Goal: Information Seeking & Learning: Learn about a topic

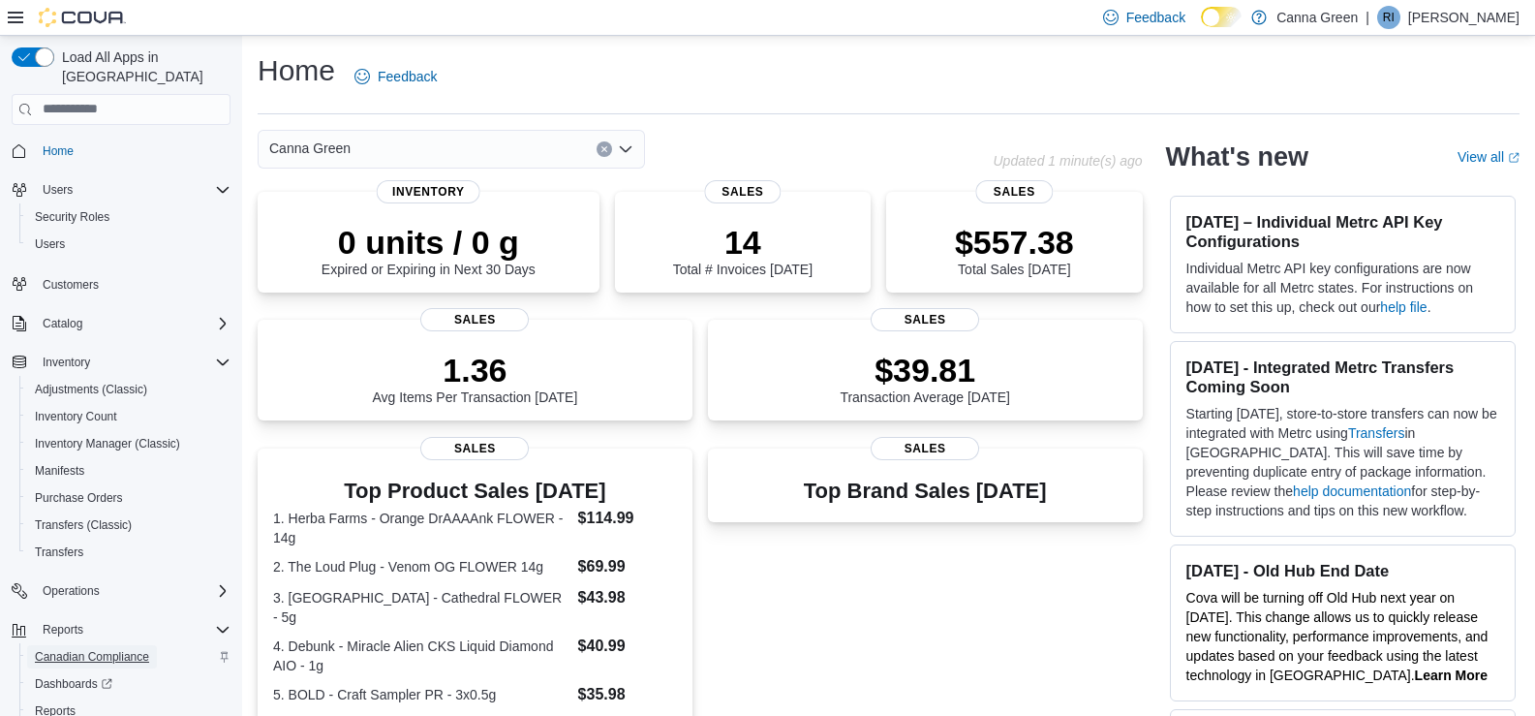
click at [101, 649] on span "Canadian Compliance" at bounding box center [92, 656] width 114 height 15
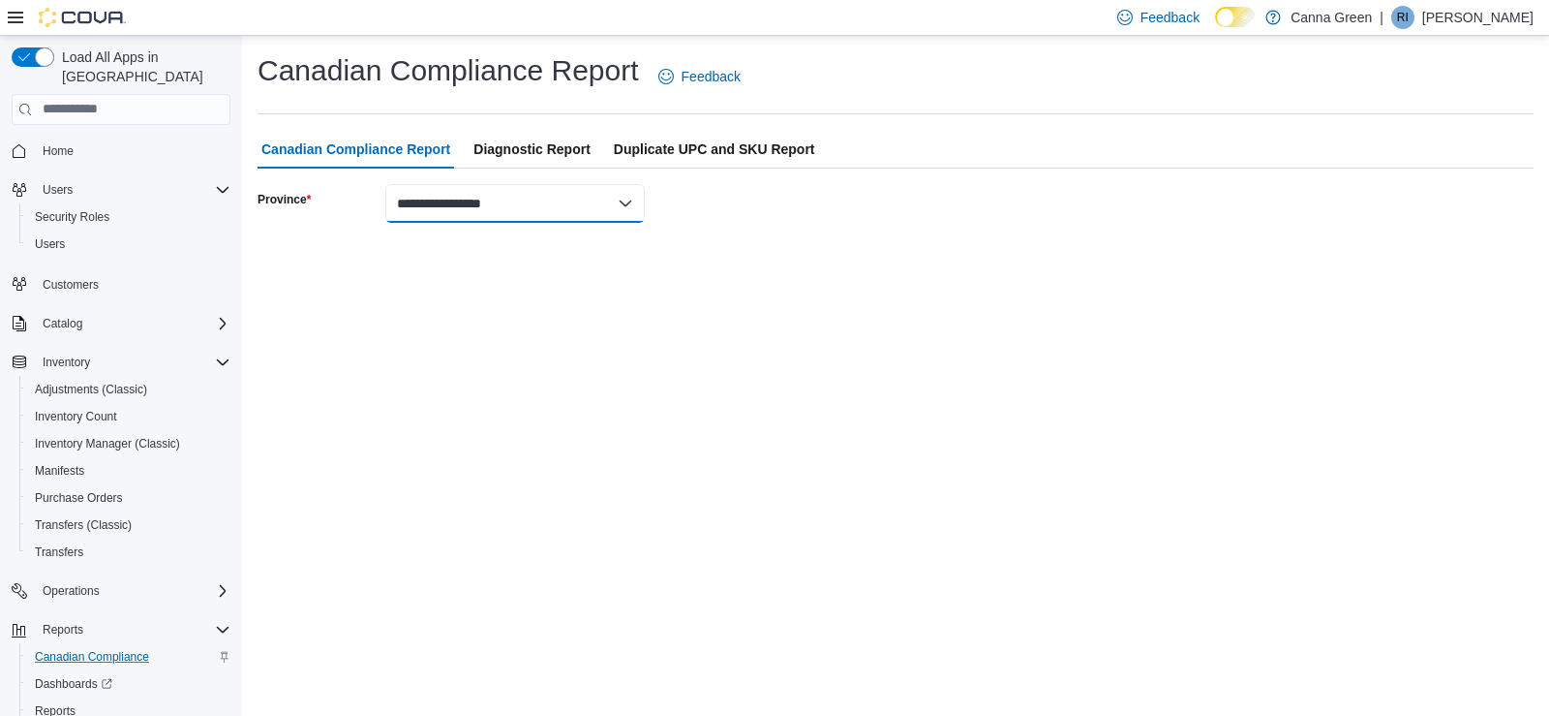
click at [533, 208] on select "**********" at bounding box center [515, 203] width 260 height 39
select select "**********"
click at [385, 184] on select "**********" at bounding box center [515, 203] width 260 height 39
select select "****"
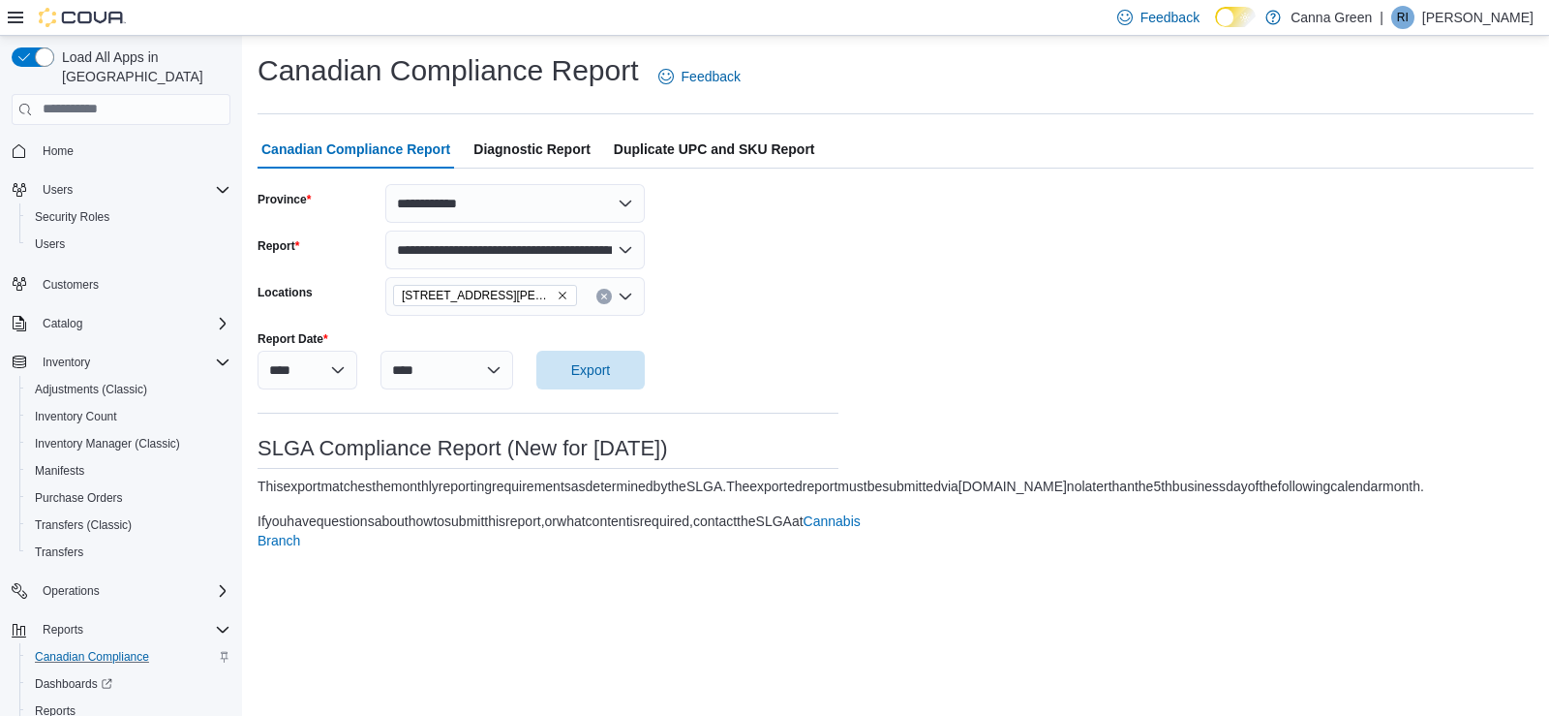
click at [848, 299] on form "**********" at bounding box center [896, 375] width 1276 height 382
click at [598, 377] on span "Export" at bounding box center [590, 368] width 39 height 19
click at [523, 152] on span "Diagnostic Report" at bounding box center [532, 149] width 117 height 39
select select "****"
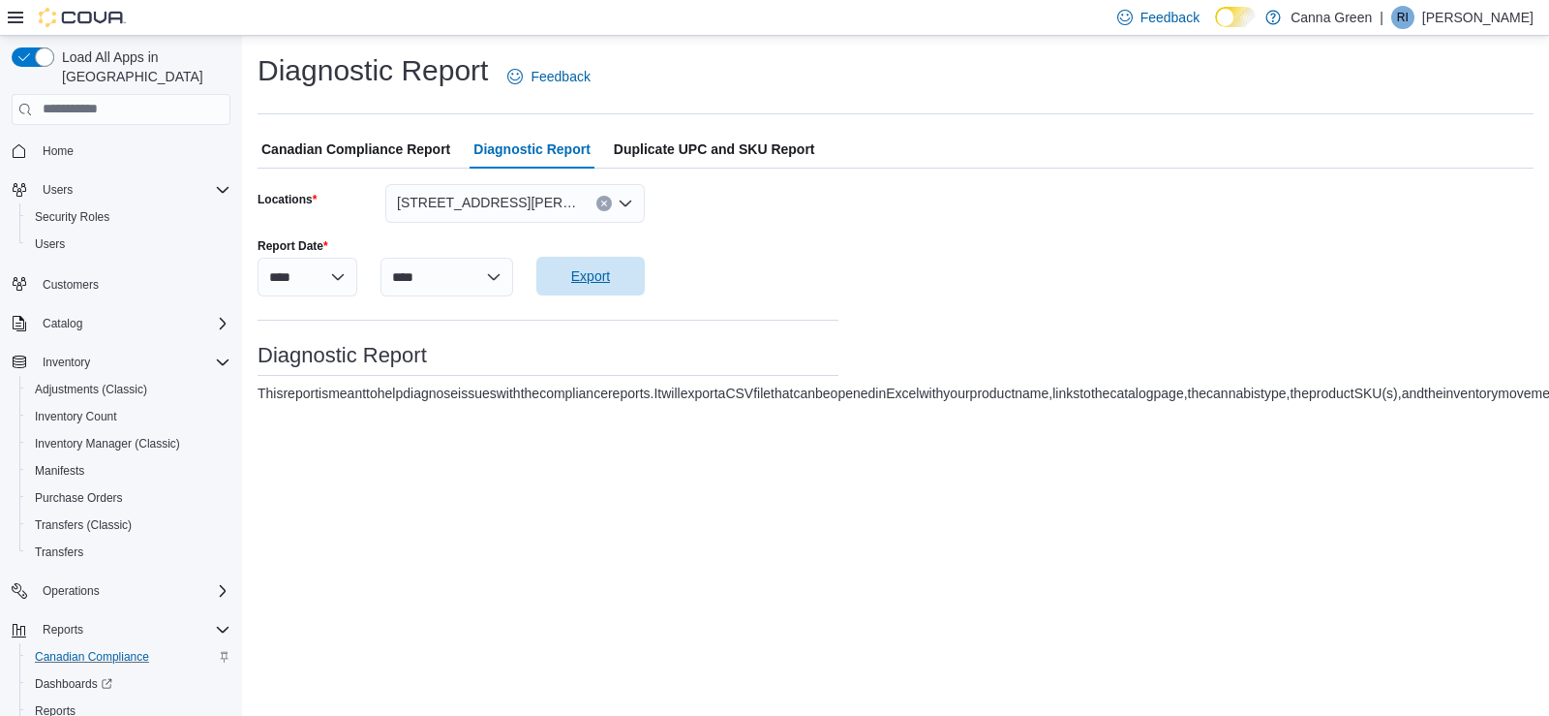
click at [598, 278] on span "Export" at bounding box center [590, 275] width 39 height 19
click at [52, 703] on span "Reports" at bounding box center [55, 710] width 41 height 15
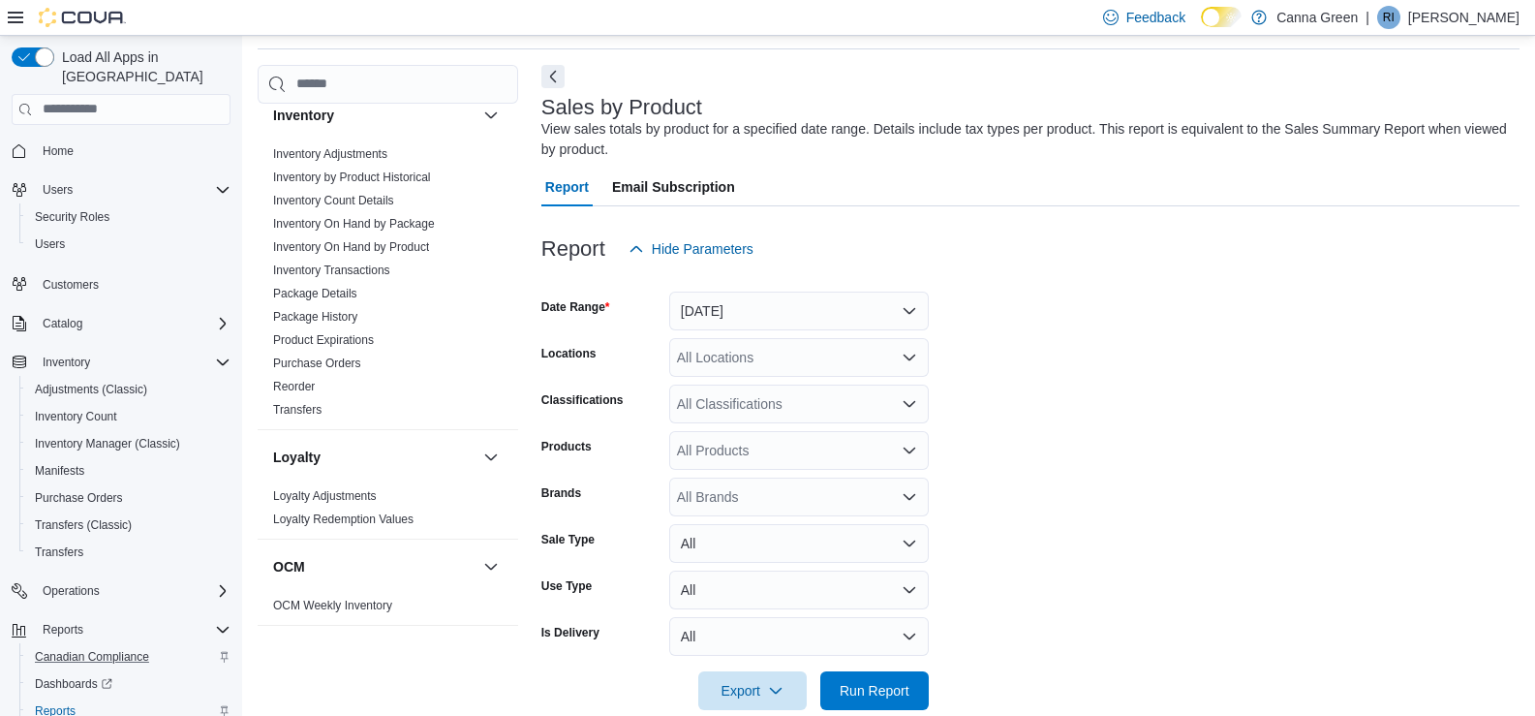
scroll to position [727, 0]
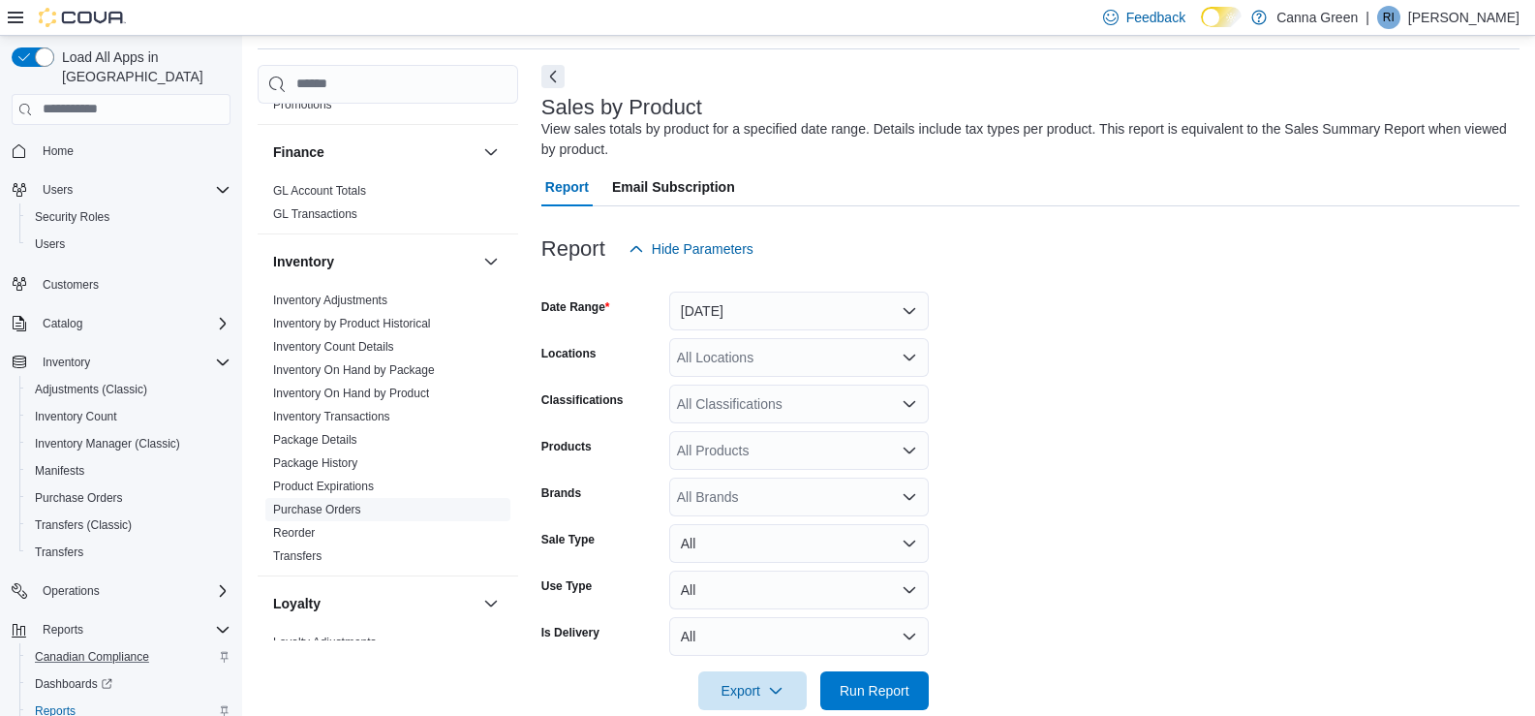
click at [320, 503] on link "Purchase Orders" at bounding box center [317, 510] width 88 height 14
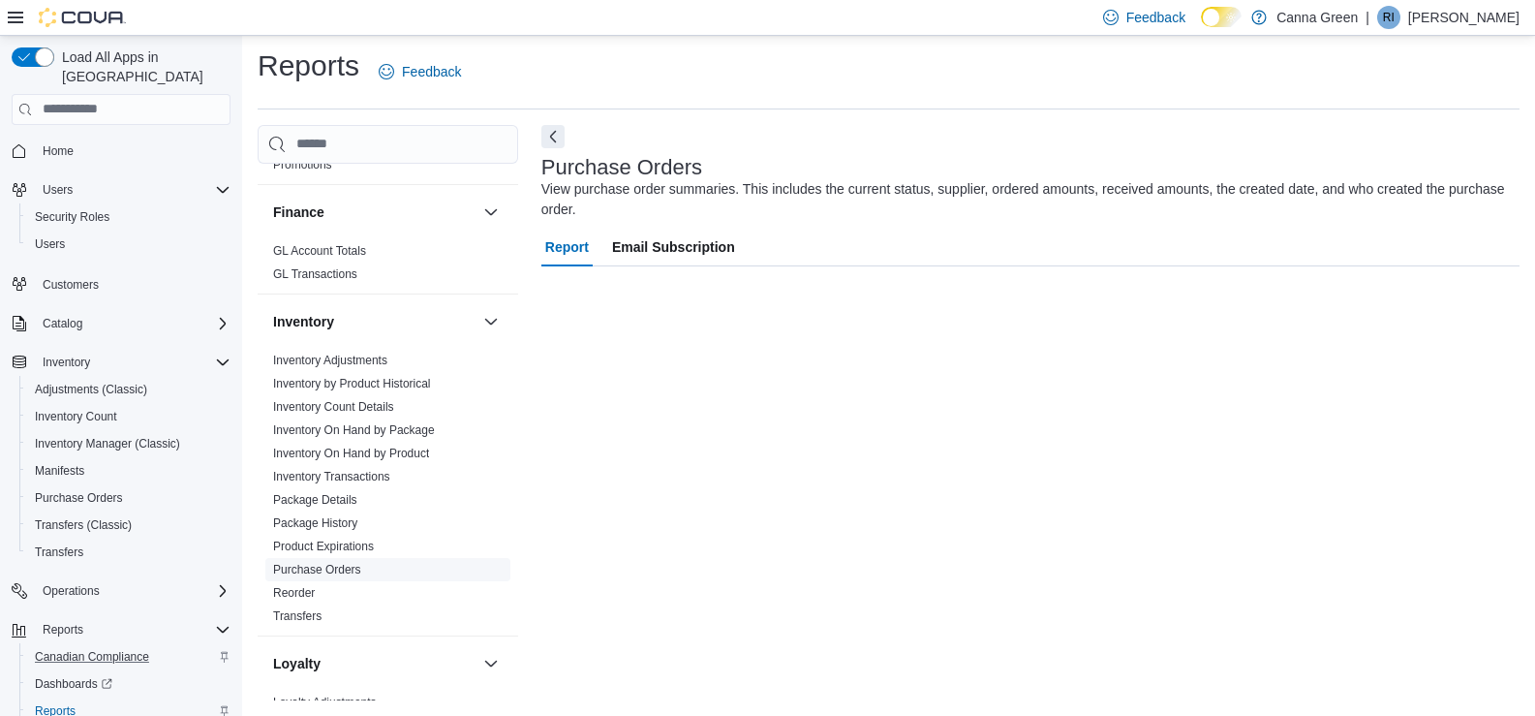
scroll to position [5, 0]
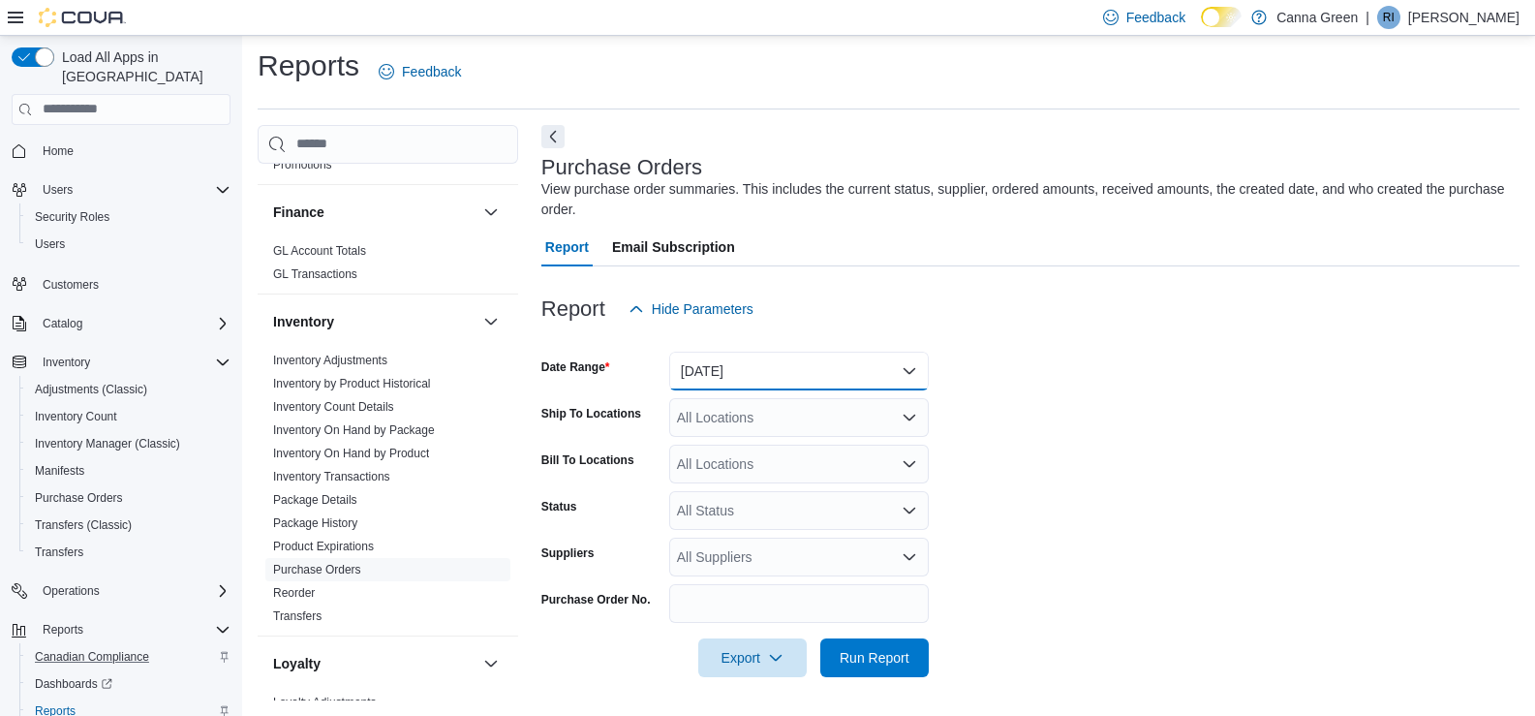
click at [830, 379] on button "Yesterday" at bounding box center [799, 371] width 260 height 39
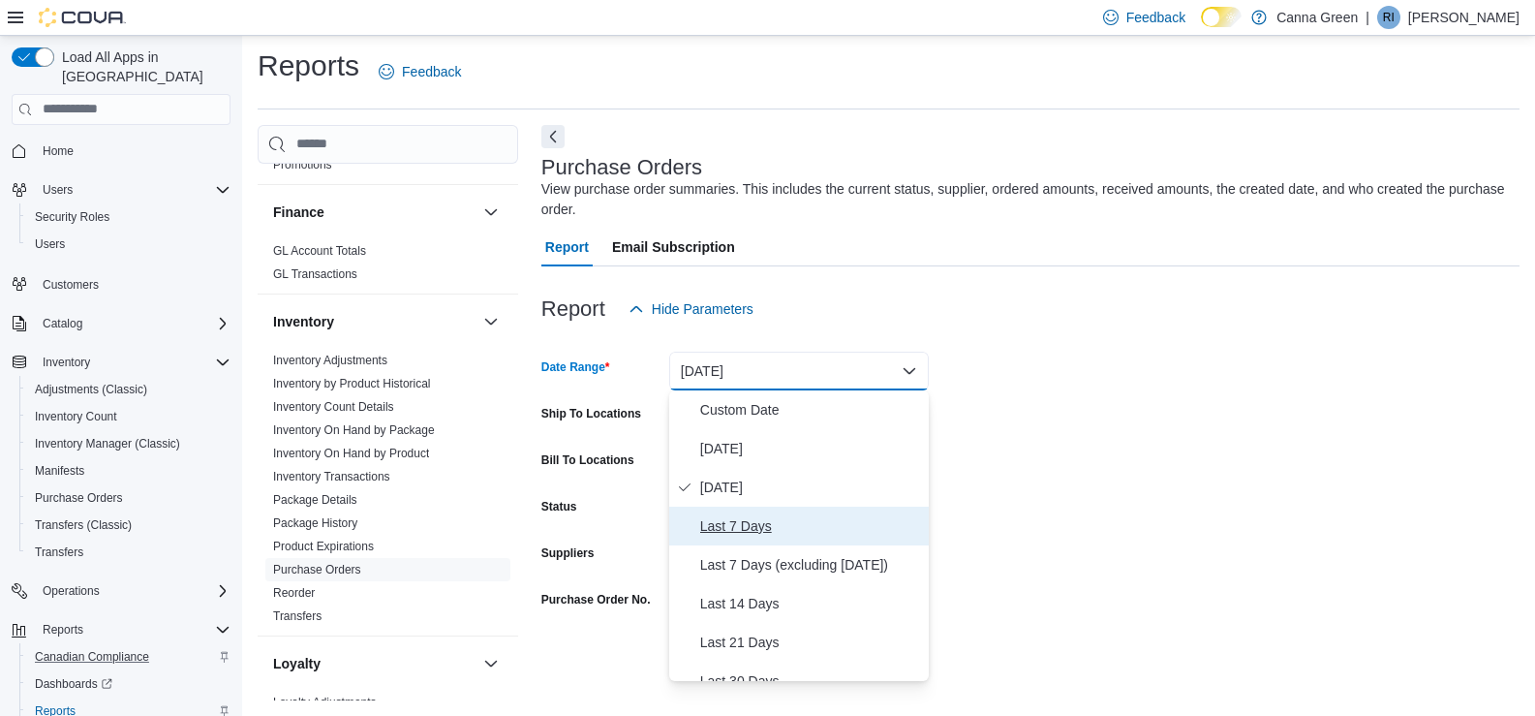
click at [717, 532] on span "Last 7 Days" at bounding box center [810, 525] width 221 height 23
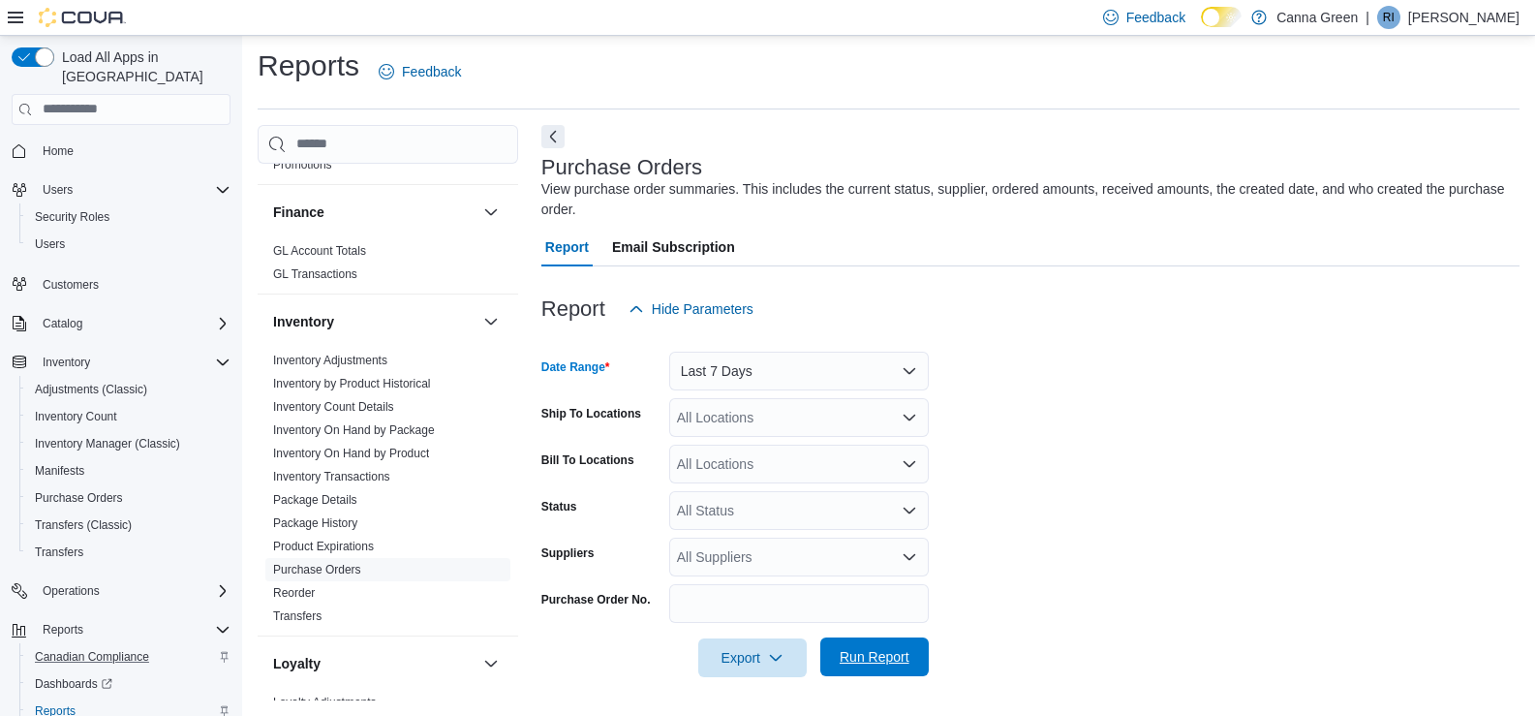
click at [891, 672] on span "Run Report" at bounding box center [874, 656] width 85 height 39
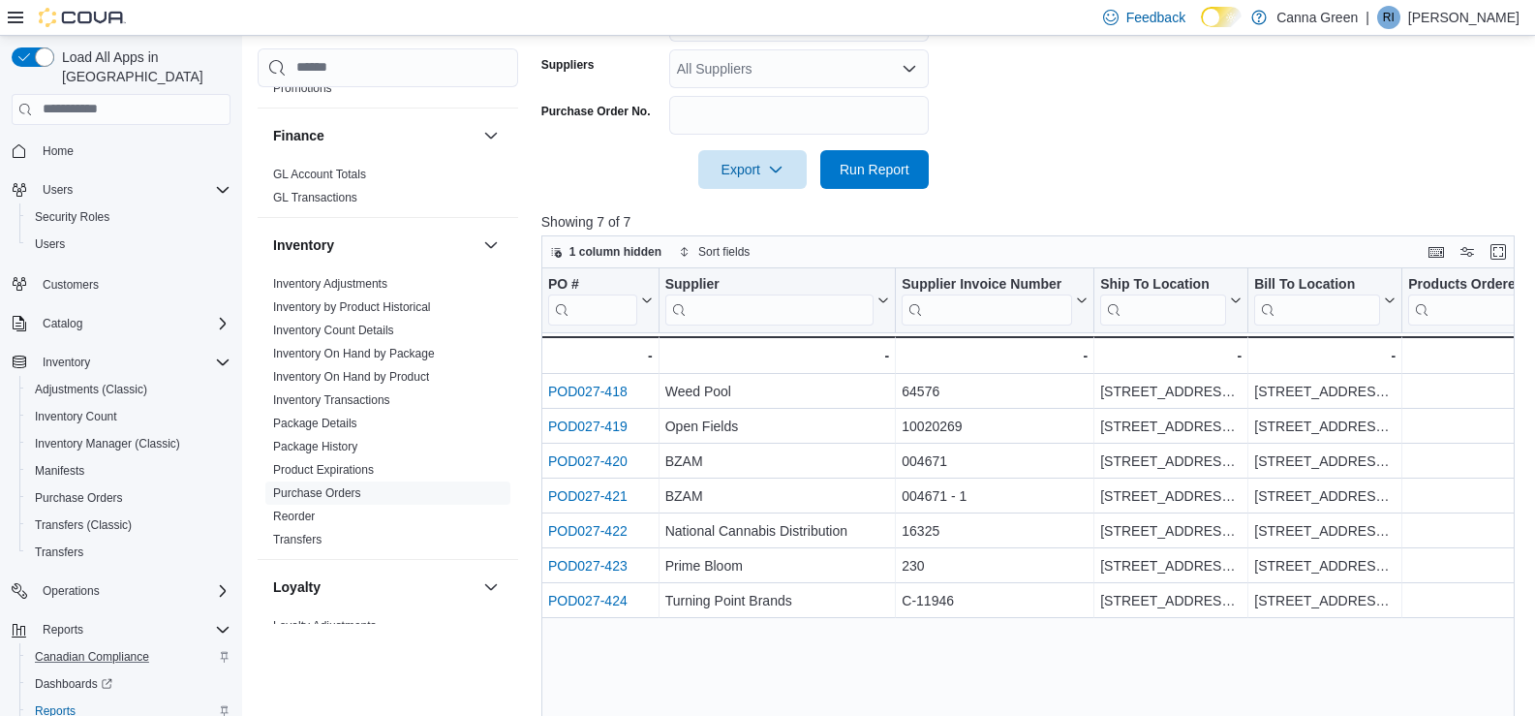
scroll to position [491, 0]
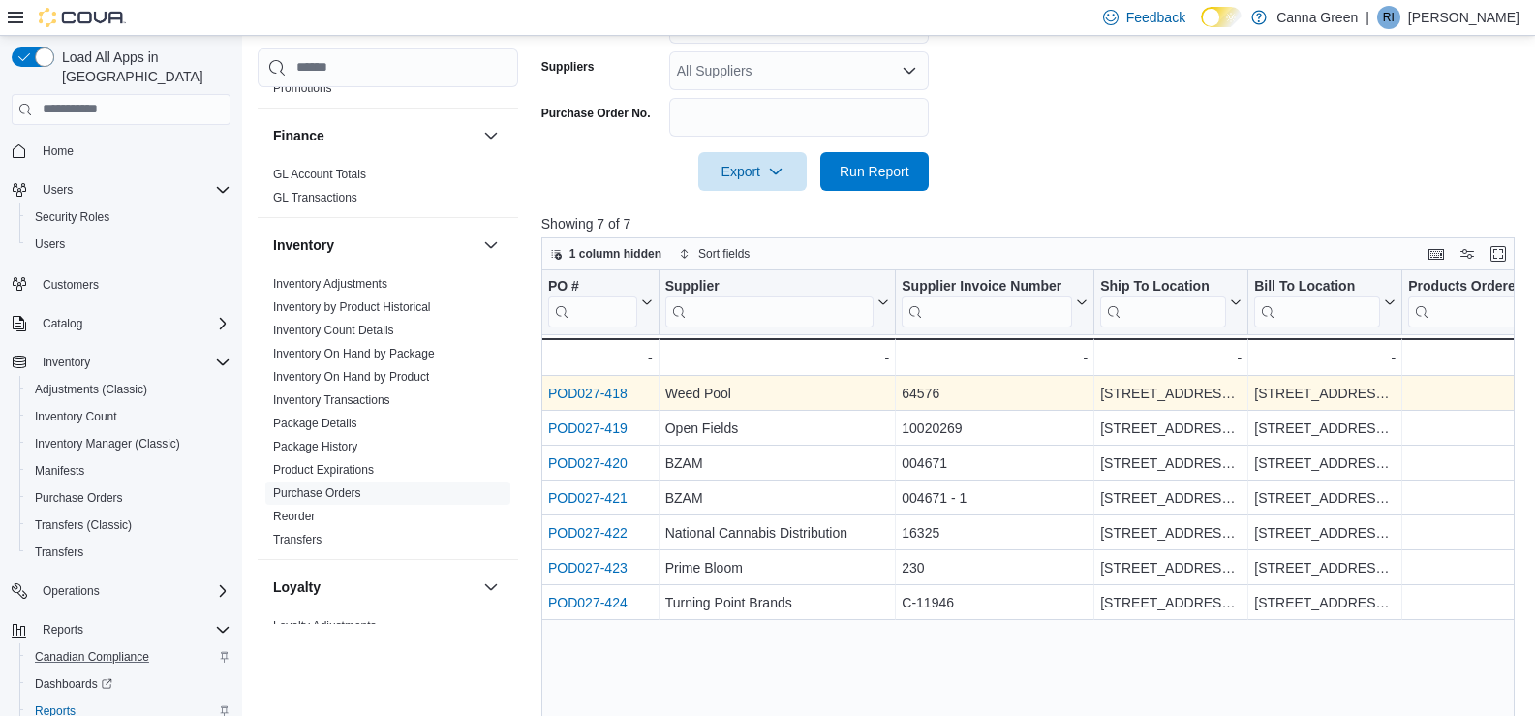
click at [607, 397] on link "POD027-418" at bounding box center [587, 392] width 79 height 15
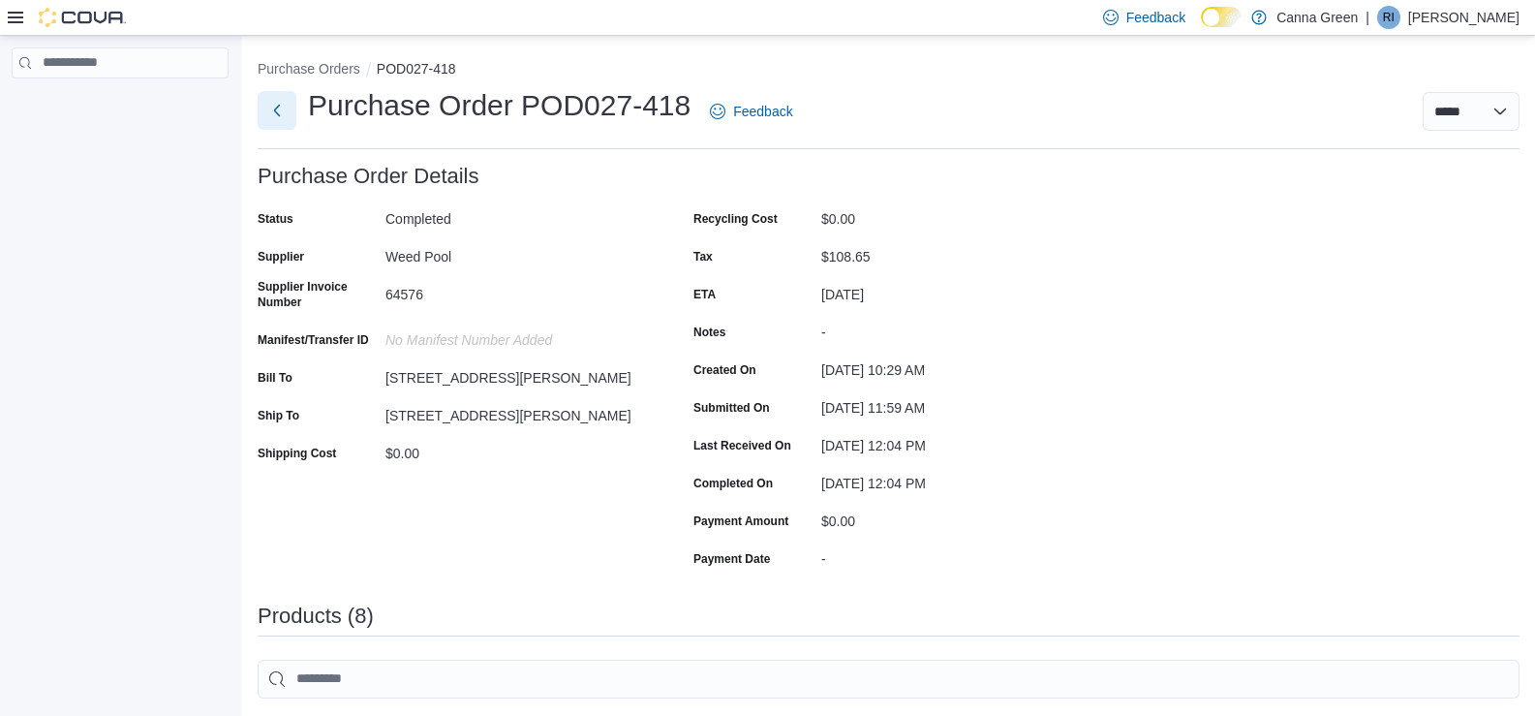
click at [279, 115] on button "Next" at bounding box center [277, 110] width 39 height 39
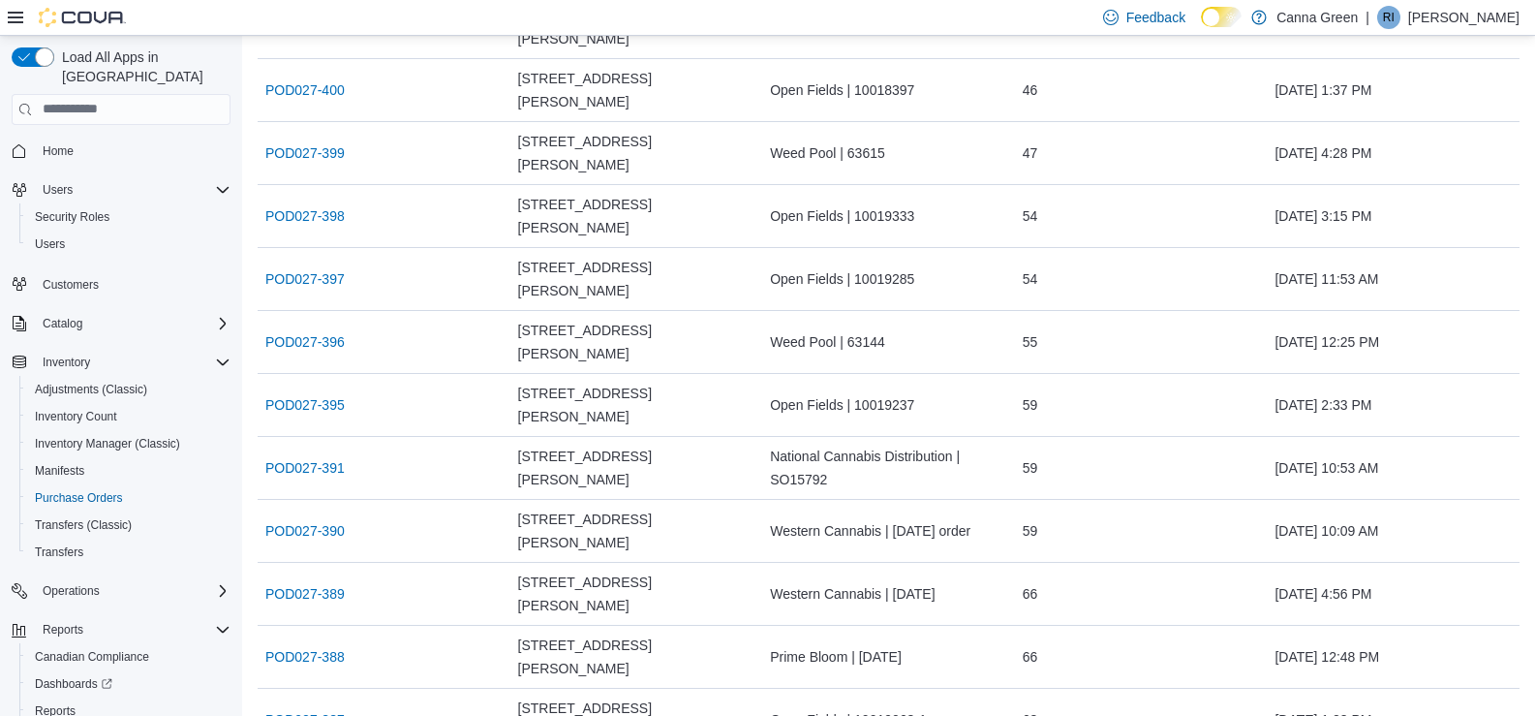
scroll to position [1733, 0]
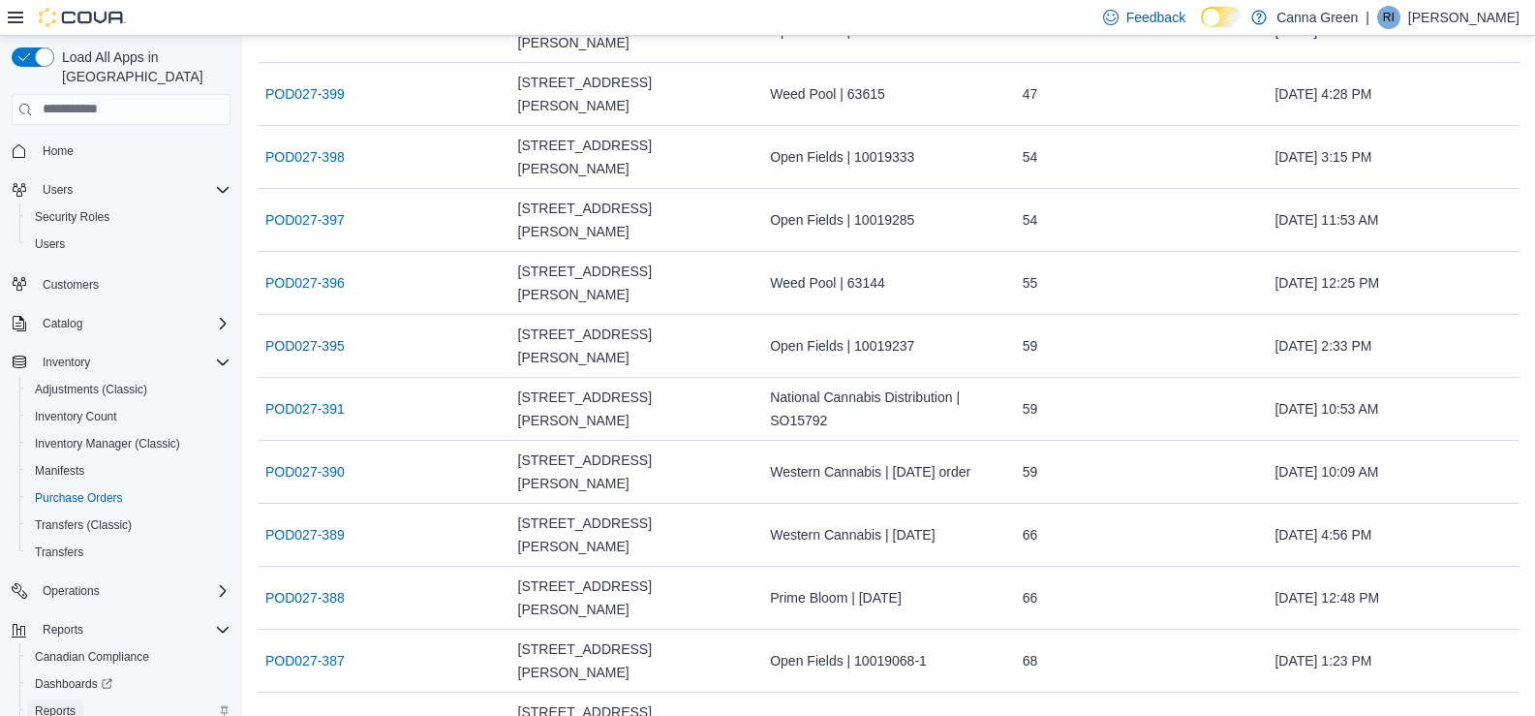
click at [52, 703] on span "Reports" at bounding box center [55, 710] width 41 height 15
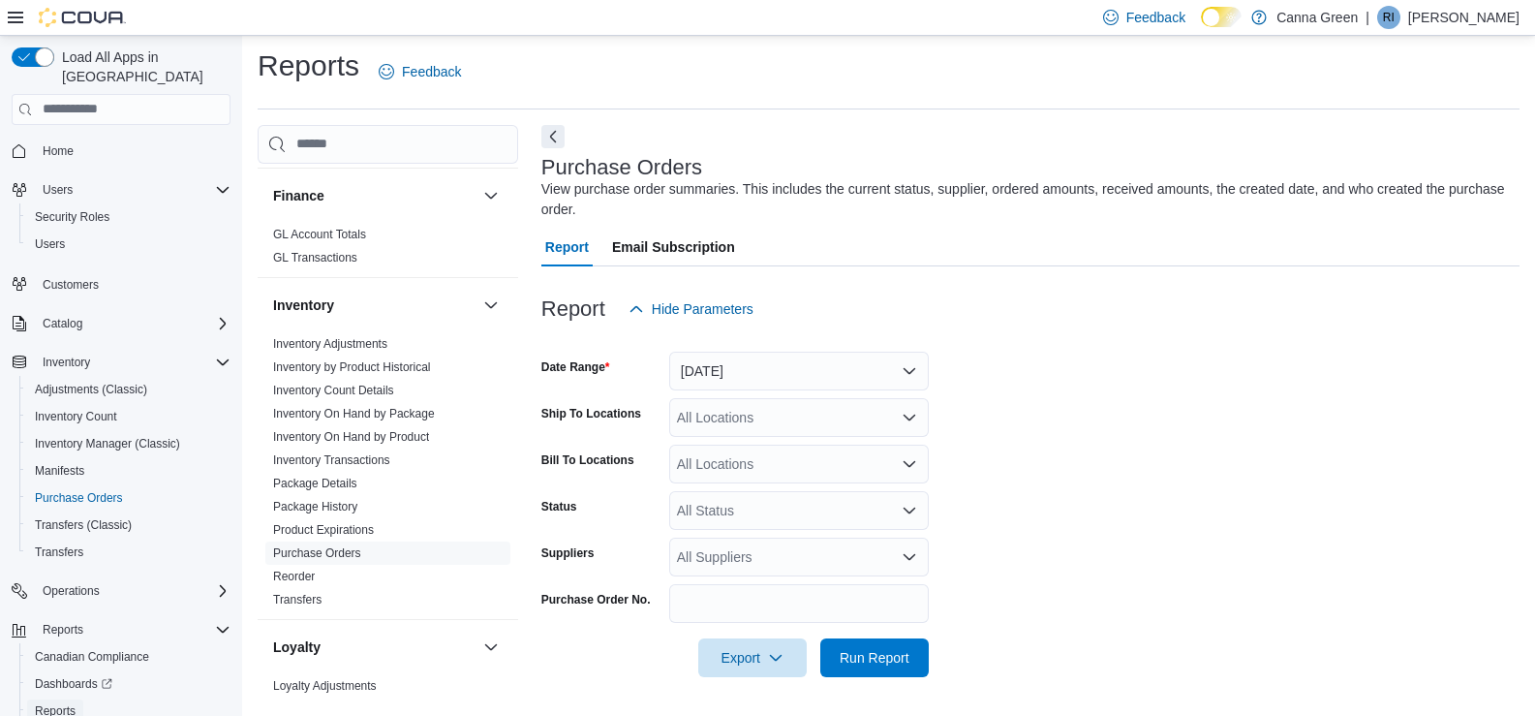
scroll to position [740, 0]
click at [311, 480] on link "Package Details" at bounding box center [315, 487] width 84 height 14
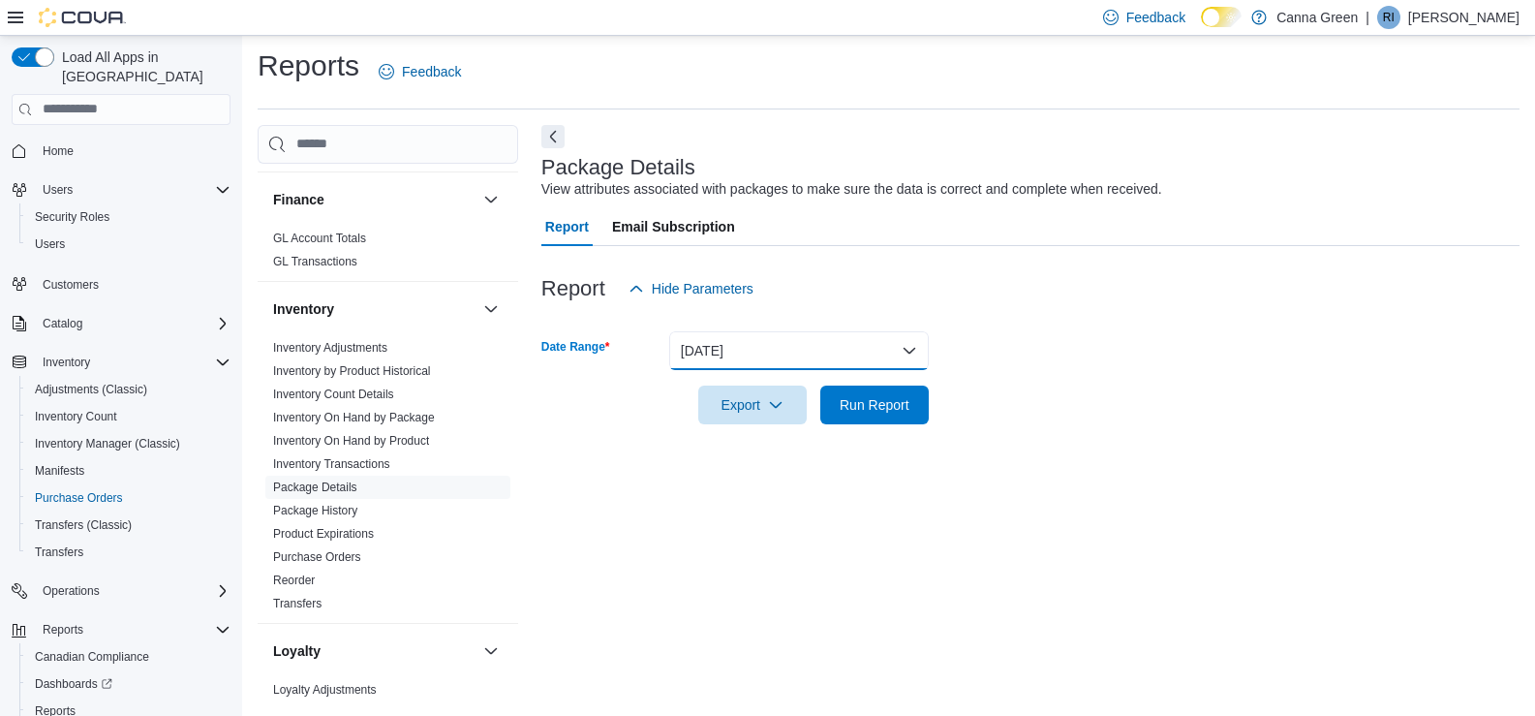
drag, startPoint x: 829, startPoint y: 354, endPoint x: 797, endPoint y: 331, distance: 39.5
click at [823, 353] on button "Yesterday" at bounding box center [799, 350] width 260 height 39
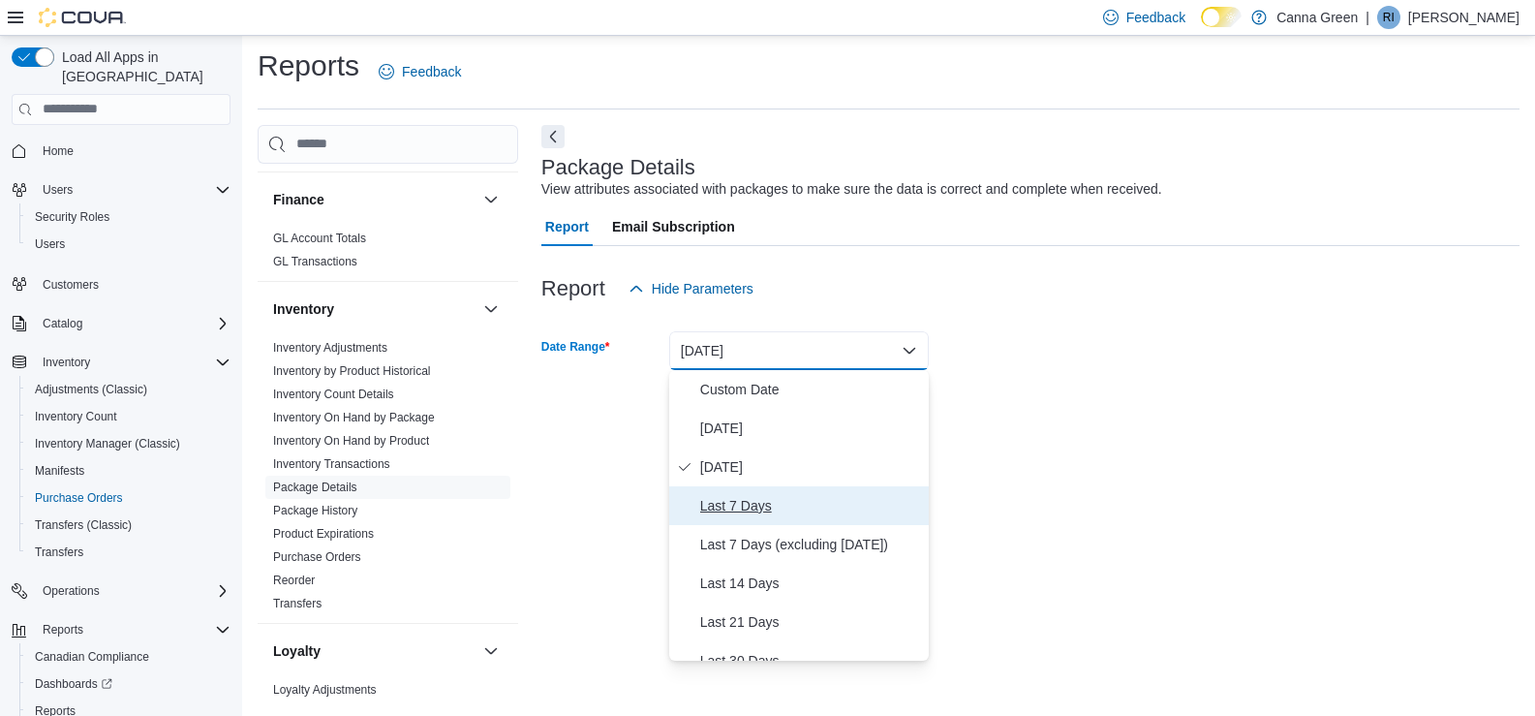
click at [741, 507] on span "Last 7 Days" at bounding box center [810, 505] width 221 height 23
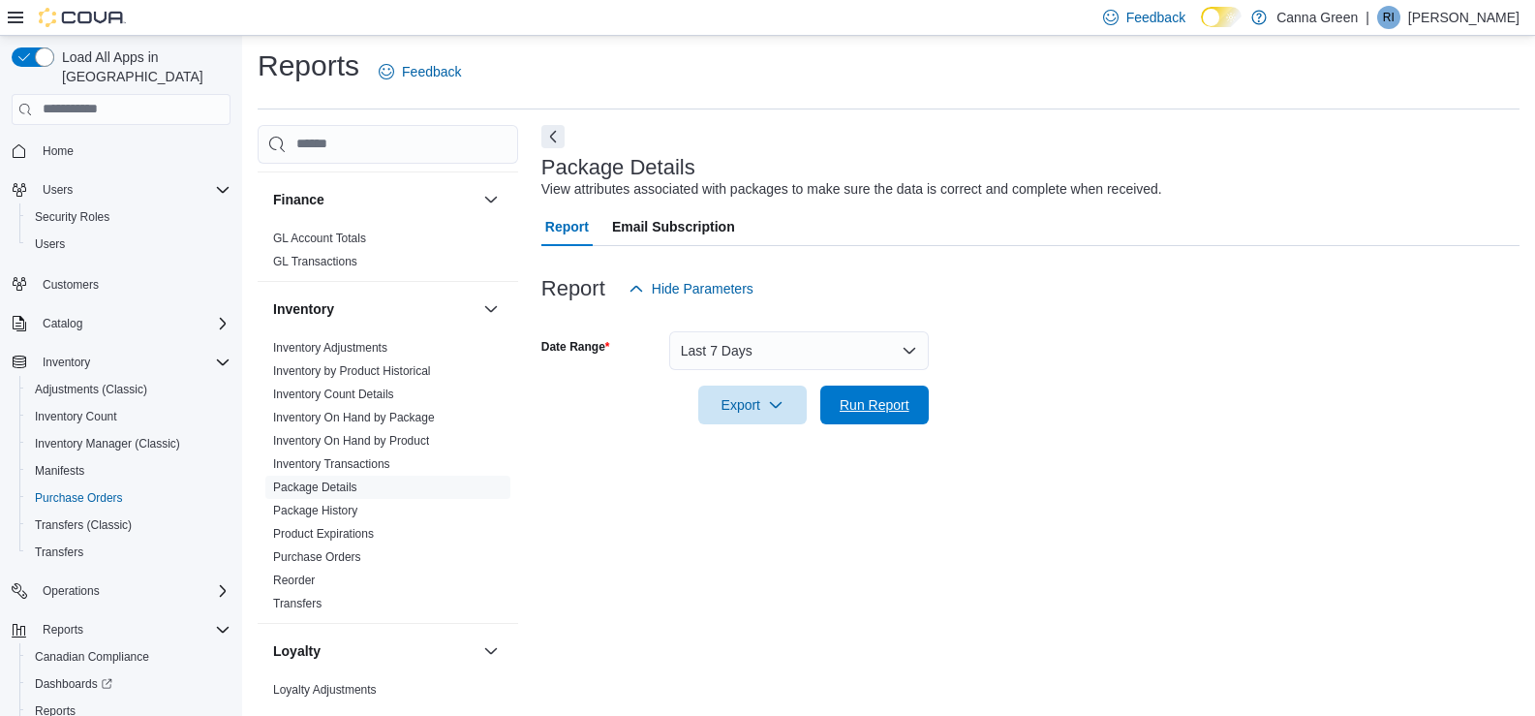
click at [929, 392] on form "Date Range Last 7 Days Export Run Report" at bounding box center [1030, 366] width 978 height 116
click at [870, 420] on span "Run Report" at bounding box center [874, 403] width 85 height 39
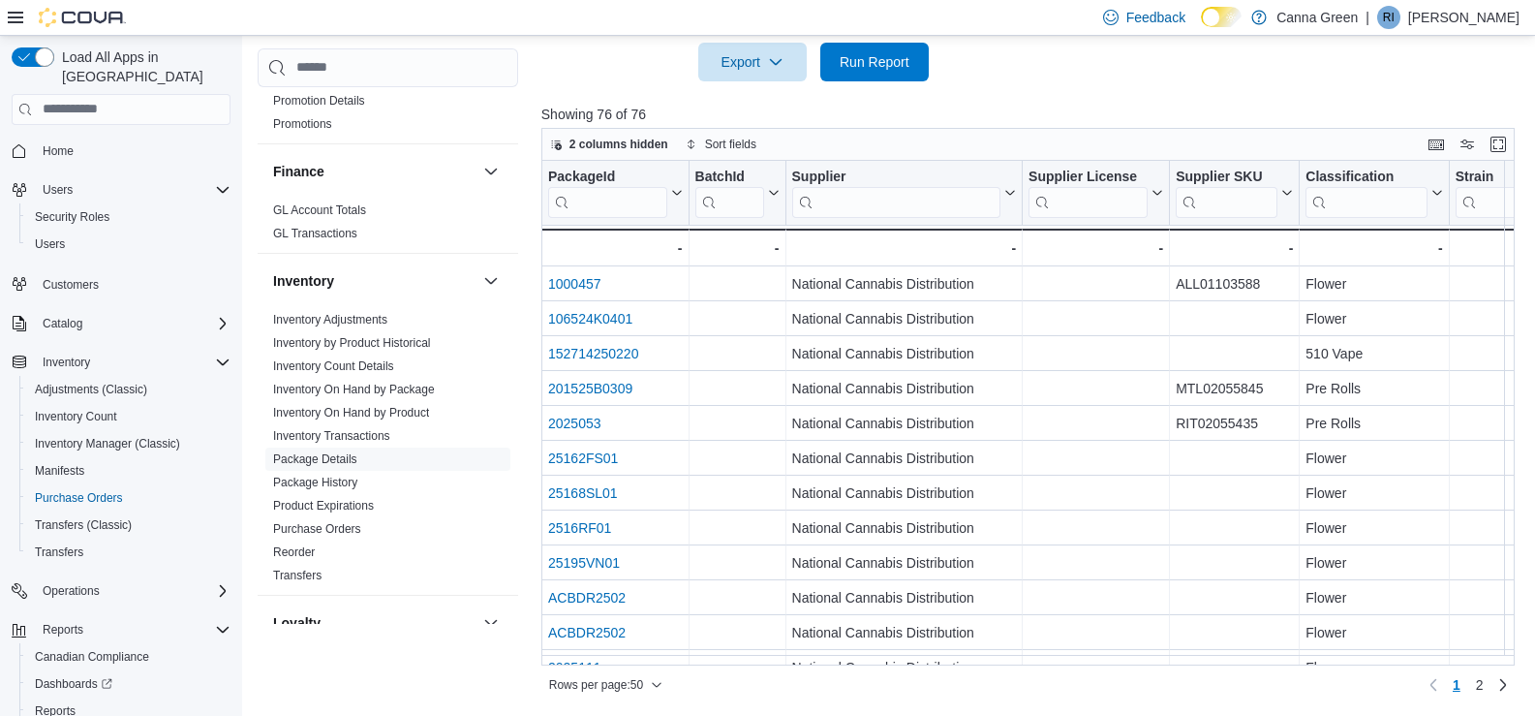
scroll to position [699, 0]
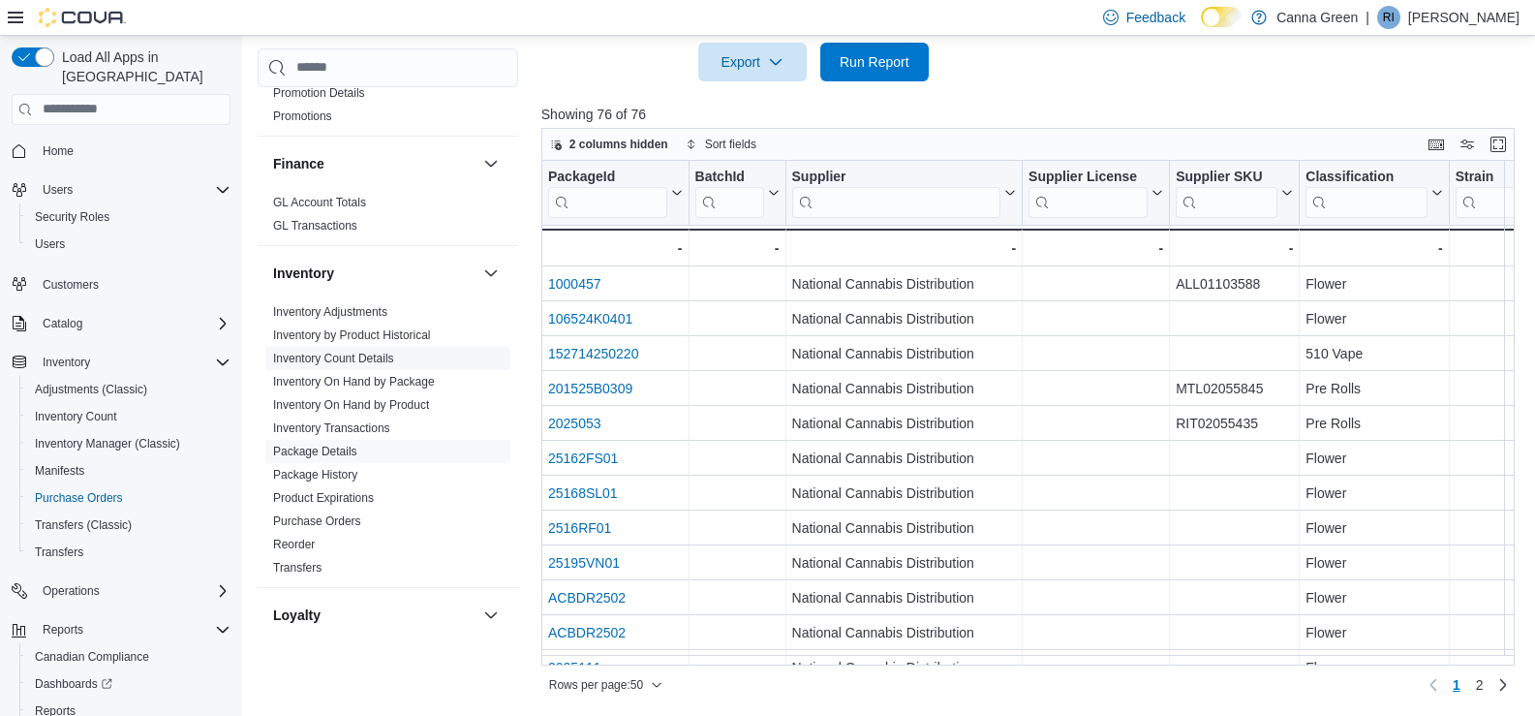
click at [344, 421] on link "Inventory Transactions" at bounding box center [331, 428] width 117 height 14
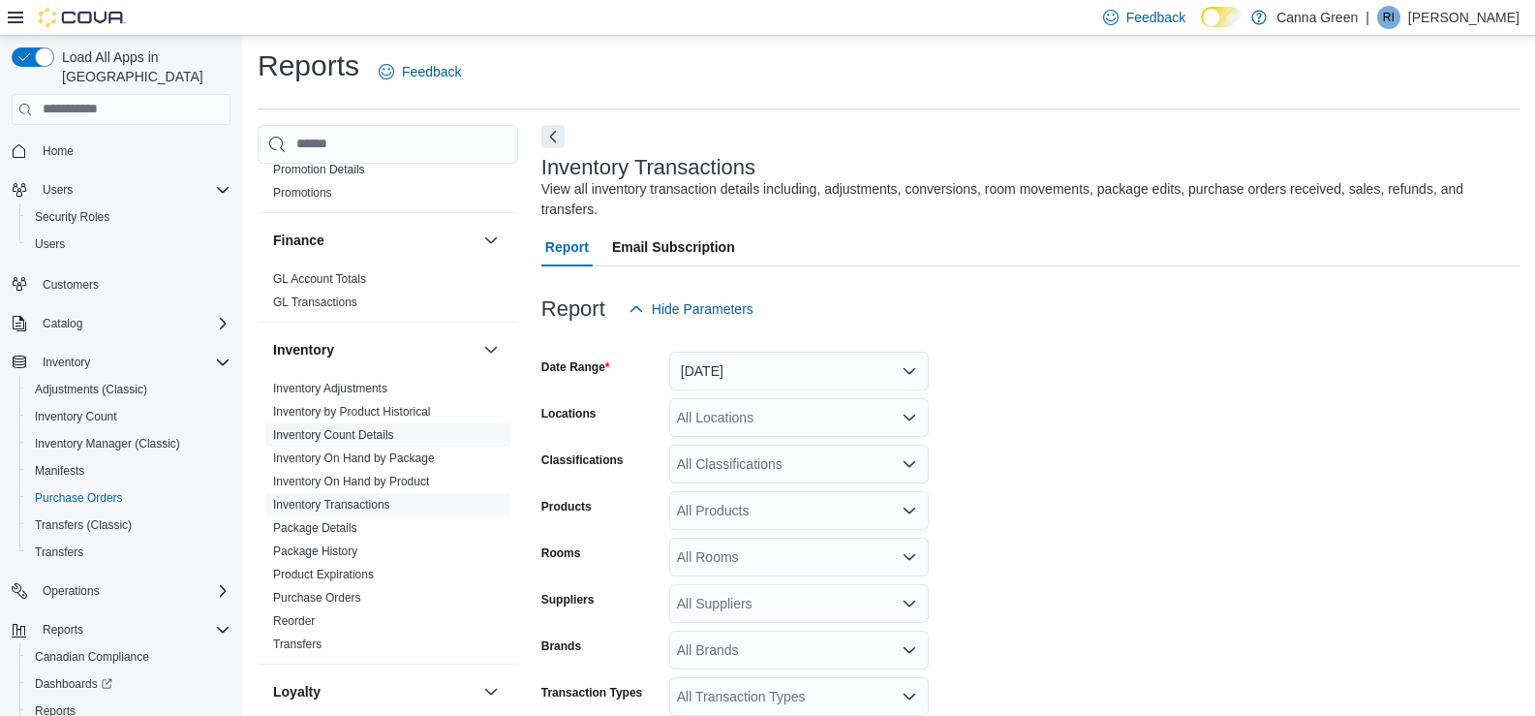
scroll to position [45, 0]
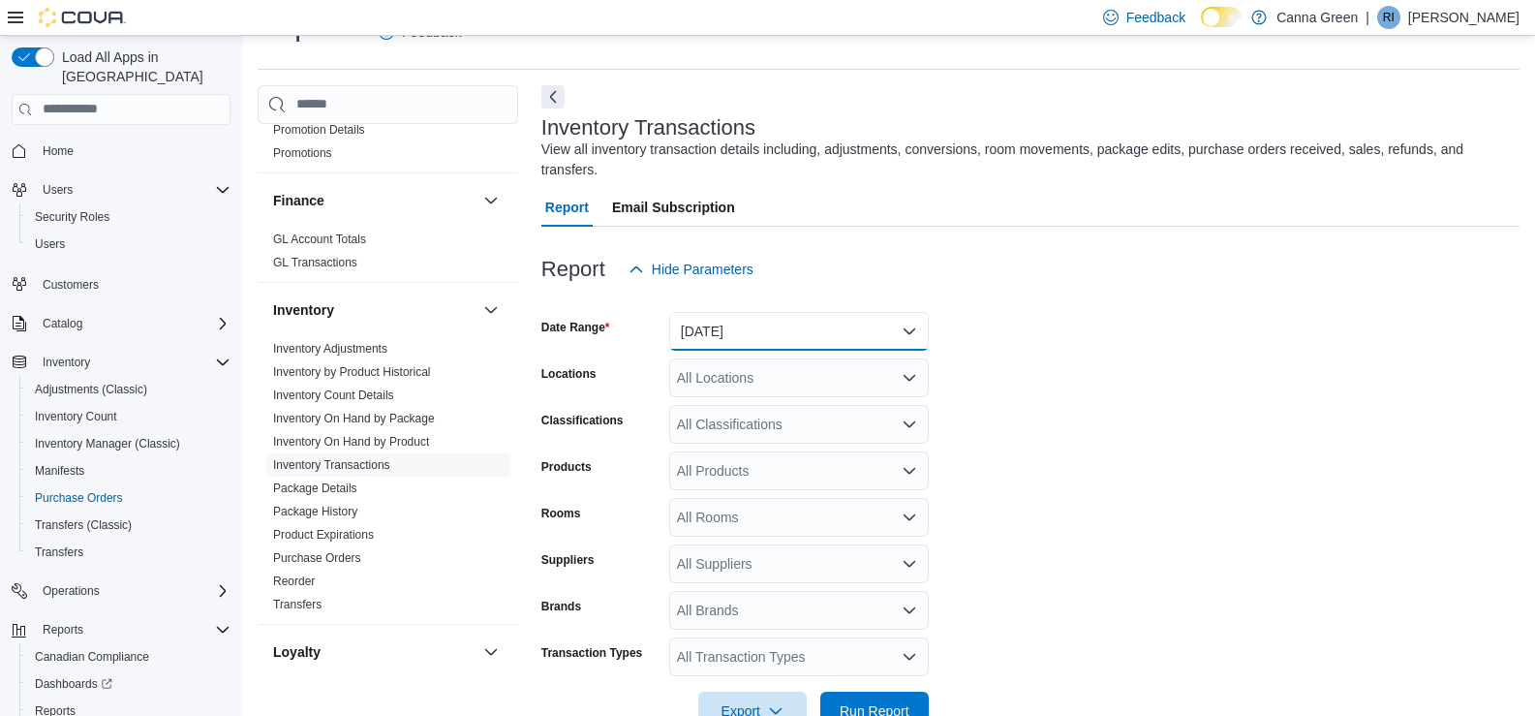
click at [805, 312] on button "Yesterday" at bounding box center [799, 331] width 260 height 39
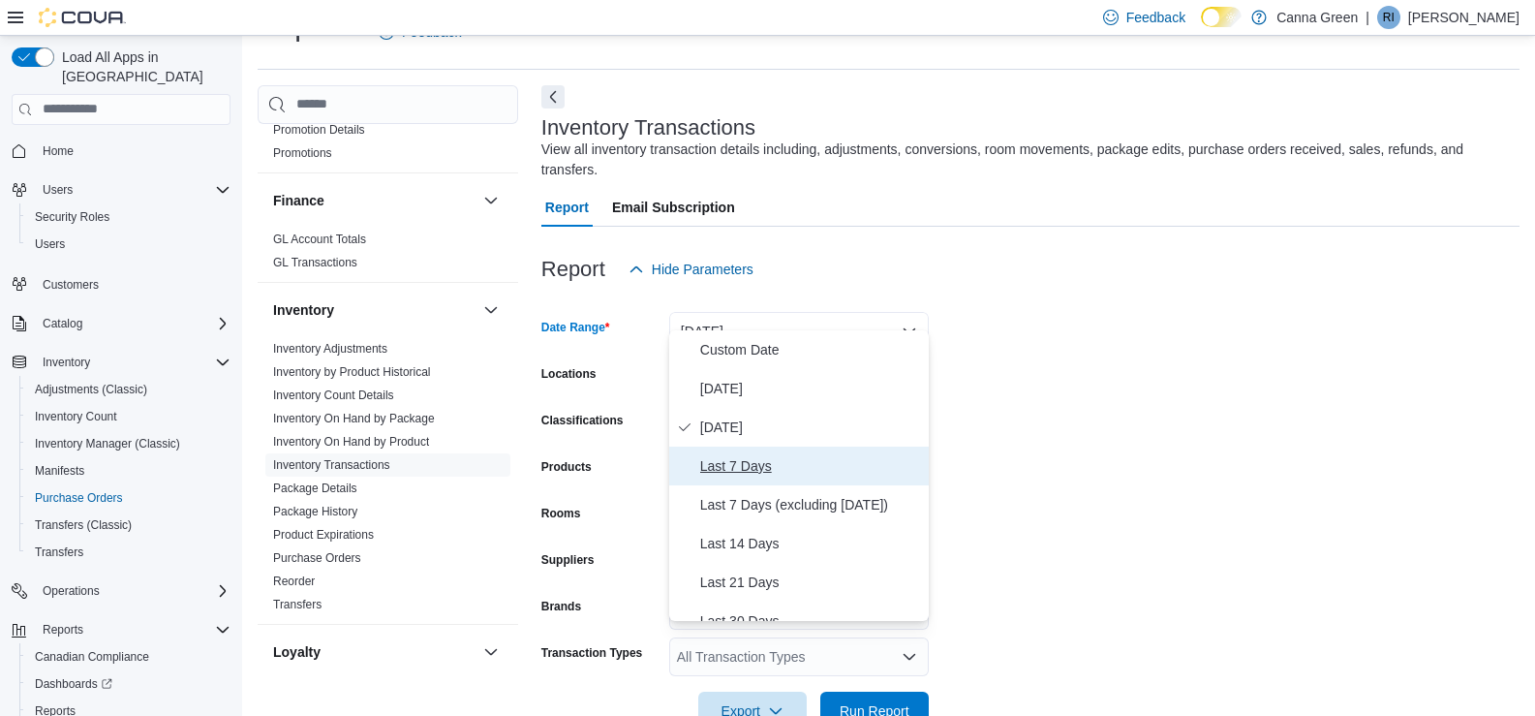
click at [730, 470] on span "Last 7 Days" at bounding box center [810, 465] width 221 height 23
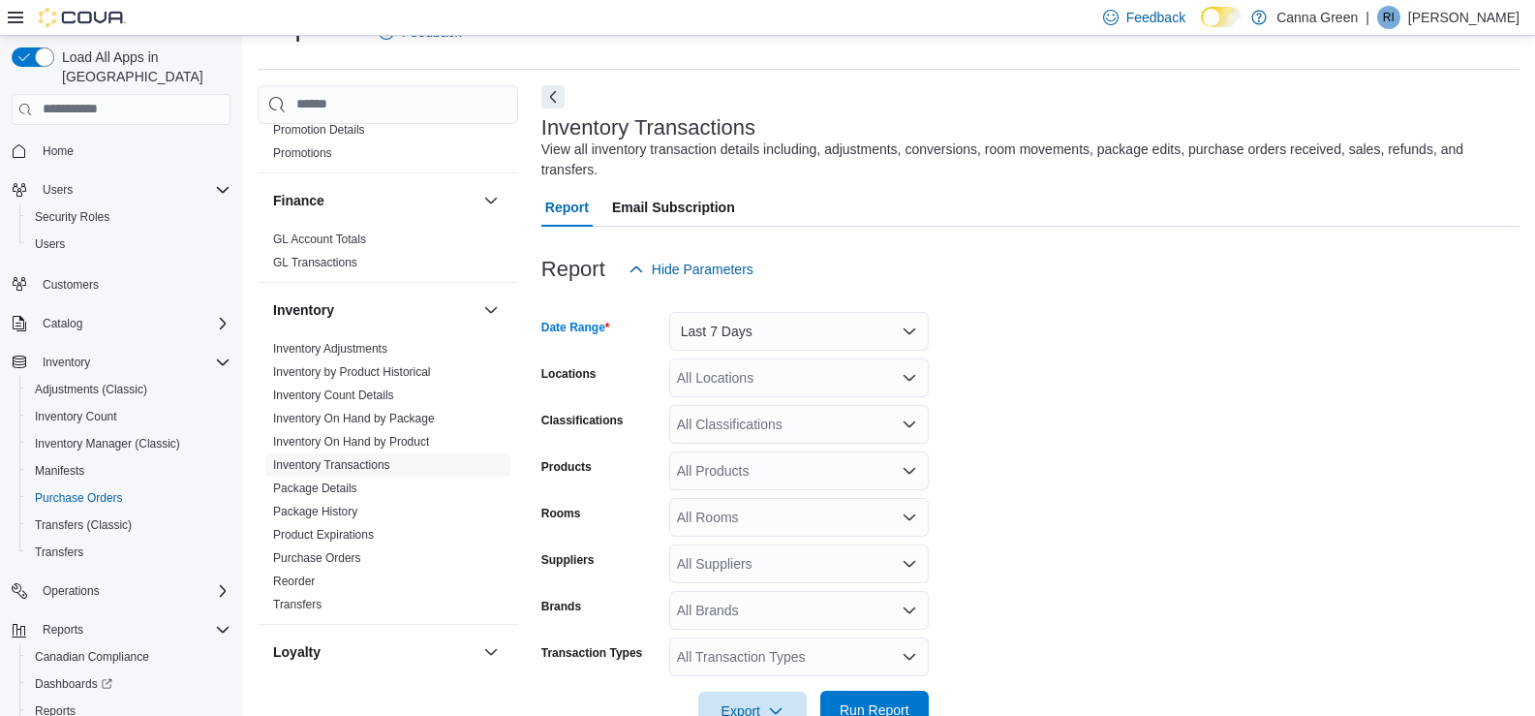
click at [873, 700] on span "Run Report" at bounding box center [875, 709] width 70 height 19
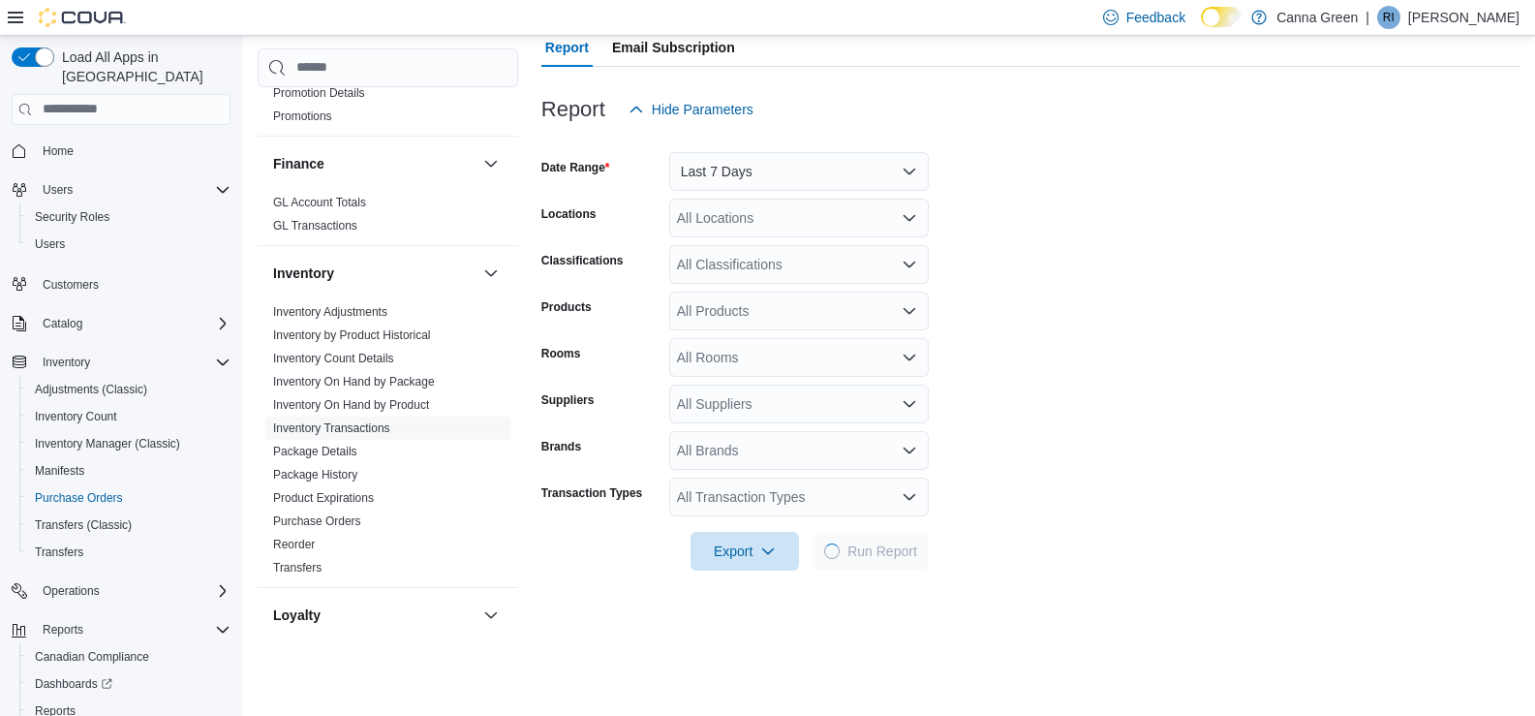
scroll to position [200, 0]
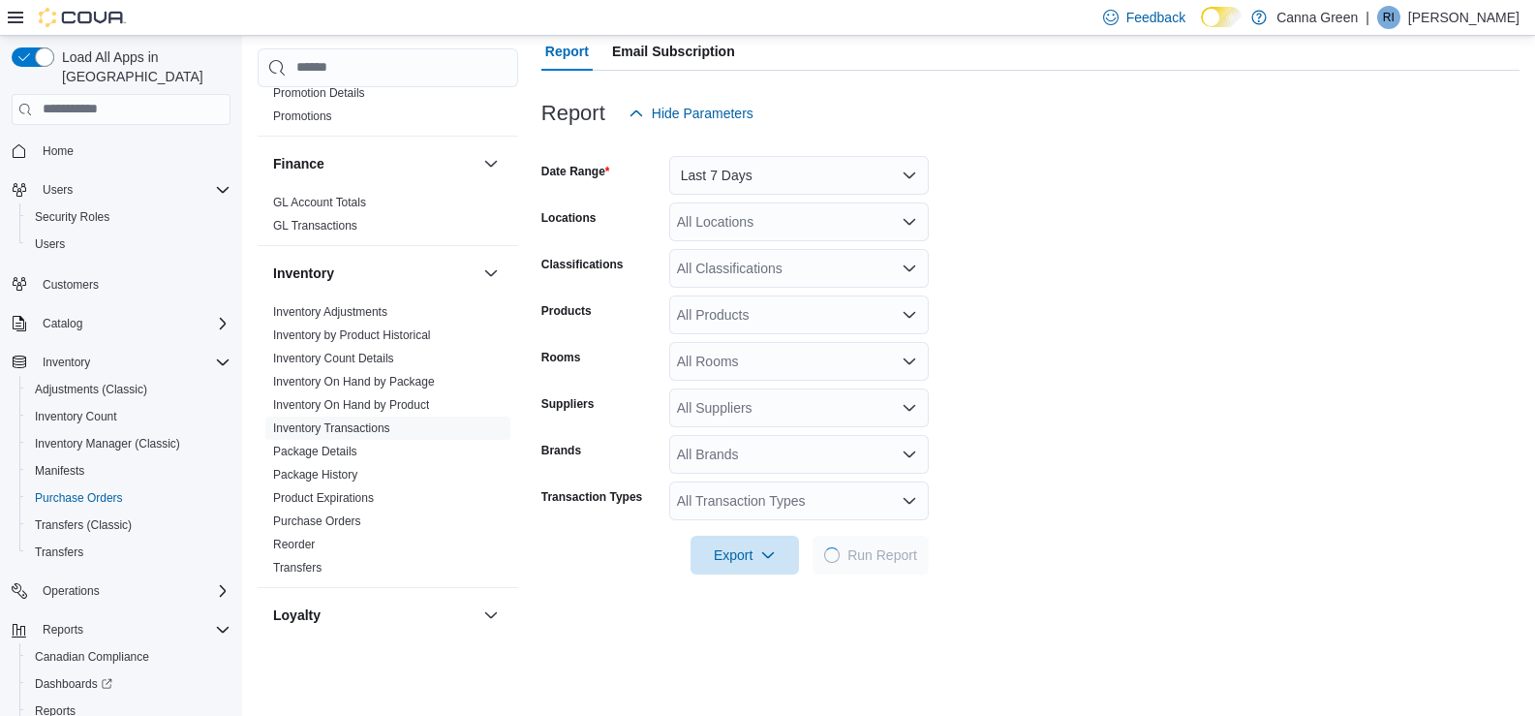
click at [1059, 416] on form "Date Range Last 7 Days Locations All Locations Classifications All Classificati…" at bounding box center [1030, 354] width 978 height 442
click at [870, 495] on div "All Transaction Types" at bounding box center [799, 500] width 260 height 39
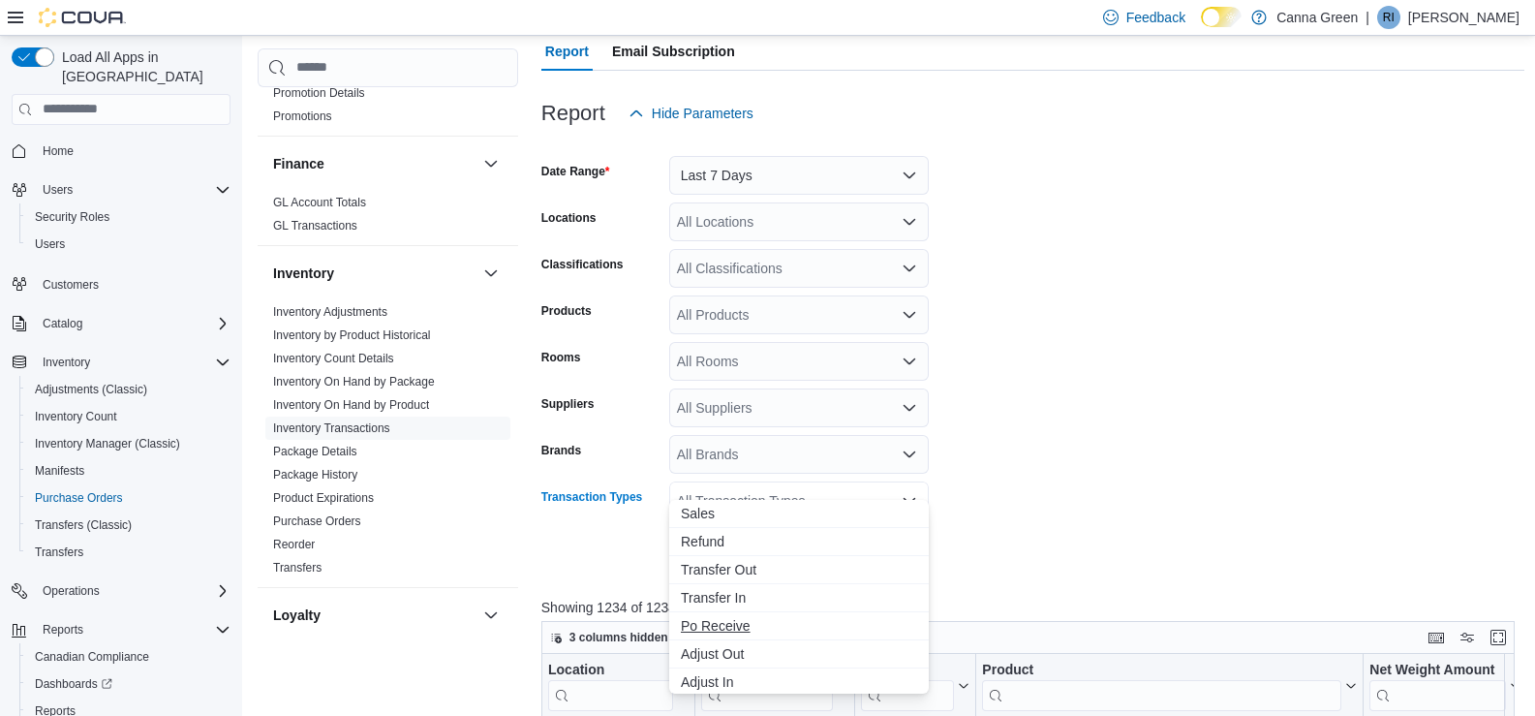
click at [705, 624] on span "Po Receive" at bounding box center [799, 625] width 236 height 19
click at [1034, 478] on form "Date Range Last 7 Days Locations All Locations Classifications All Classificati…" at bounding box center [1032, 354] width 983 height 442
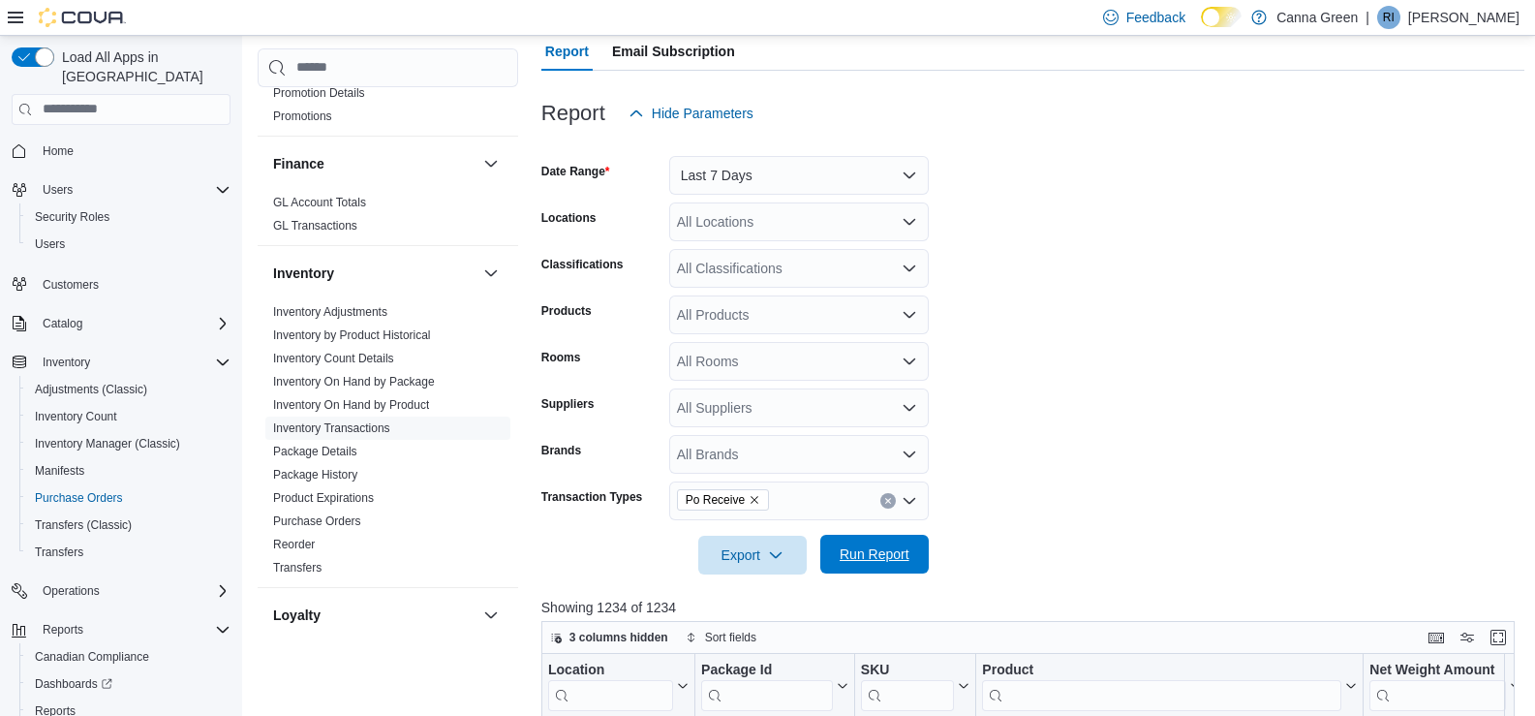
click at [850, 544] on span "Run Report" at bounding box center [875, 553] width 70 height 19
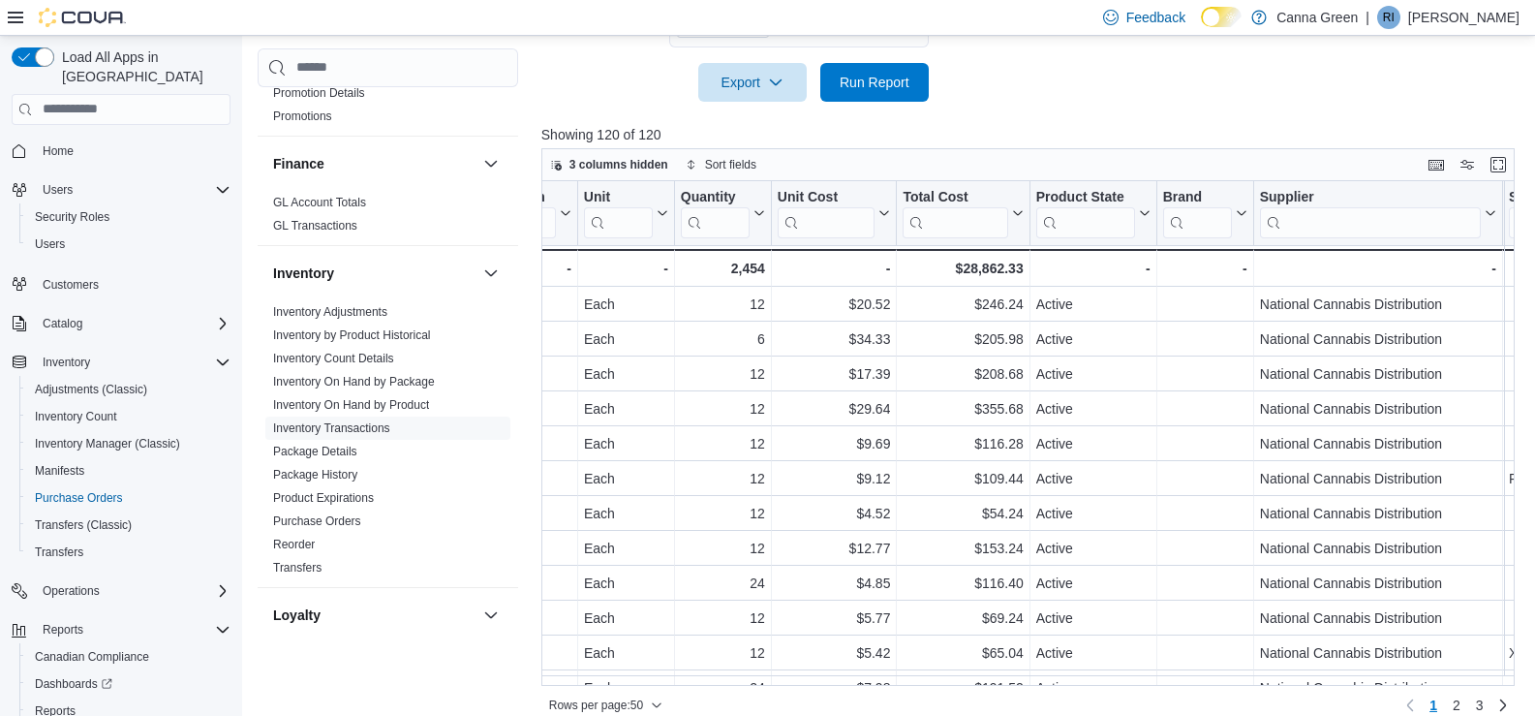
scroll to position [0, 2001]
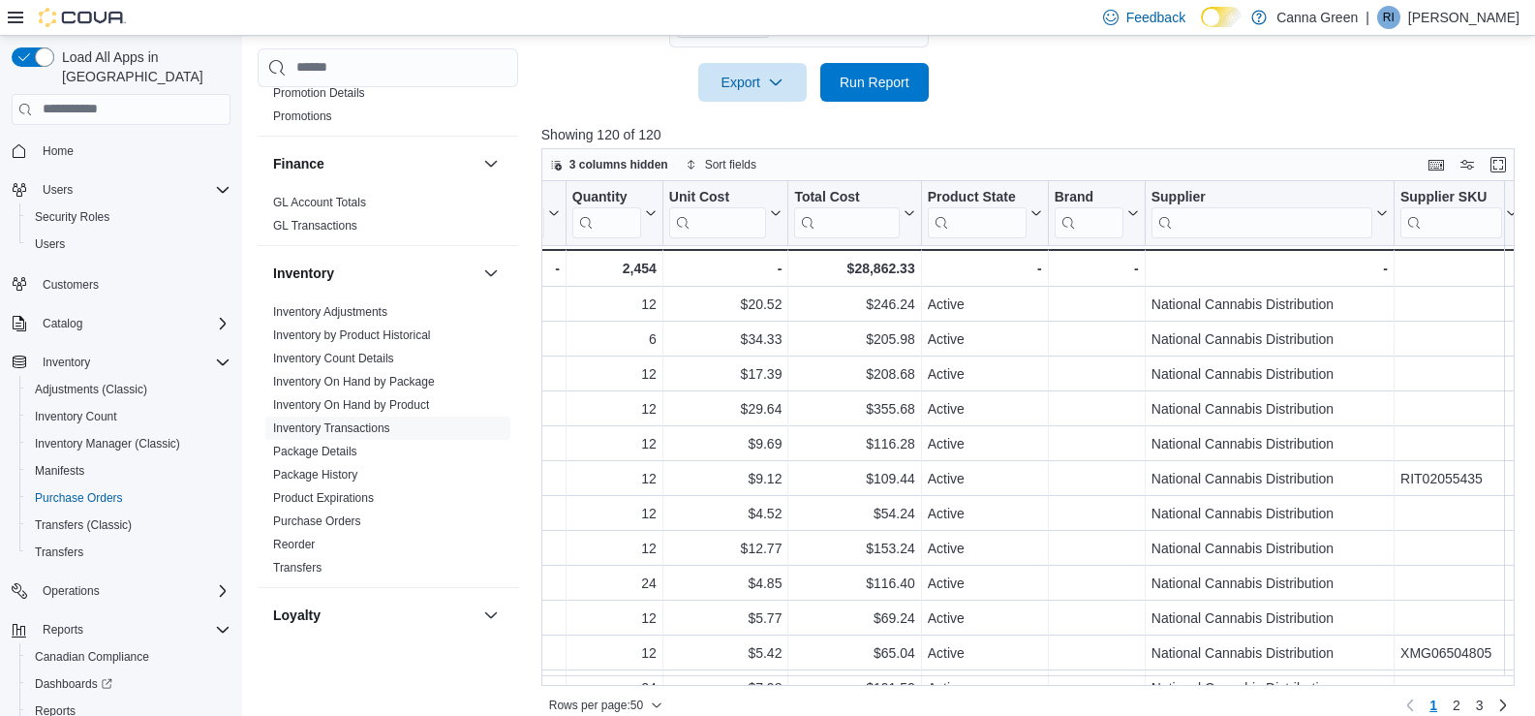
click at [1318, 148] on div "3 columns hidden Sort fields" at bounding box center [1027, 164] width 973 height 33
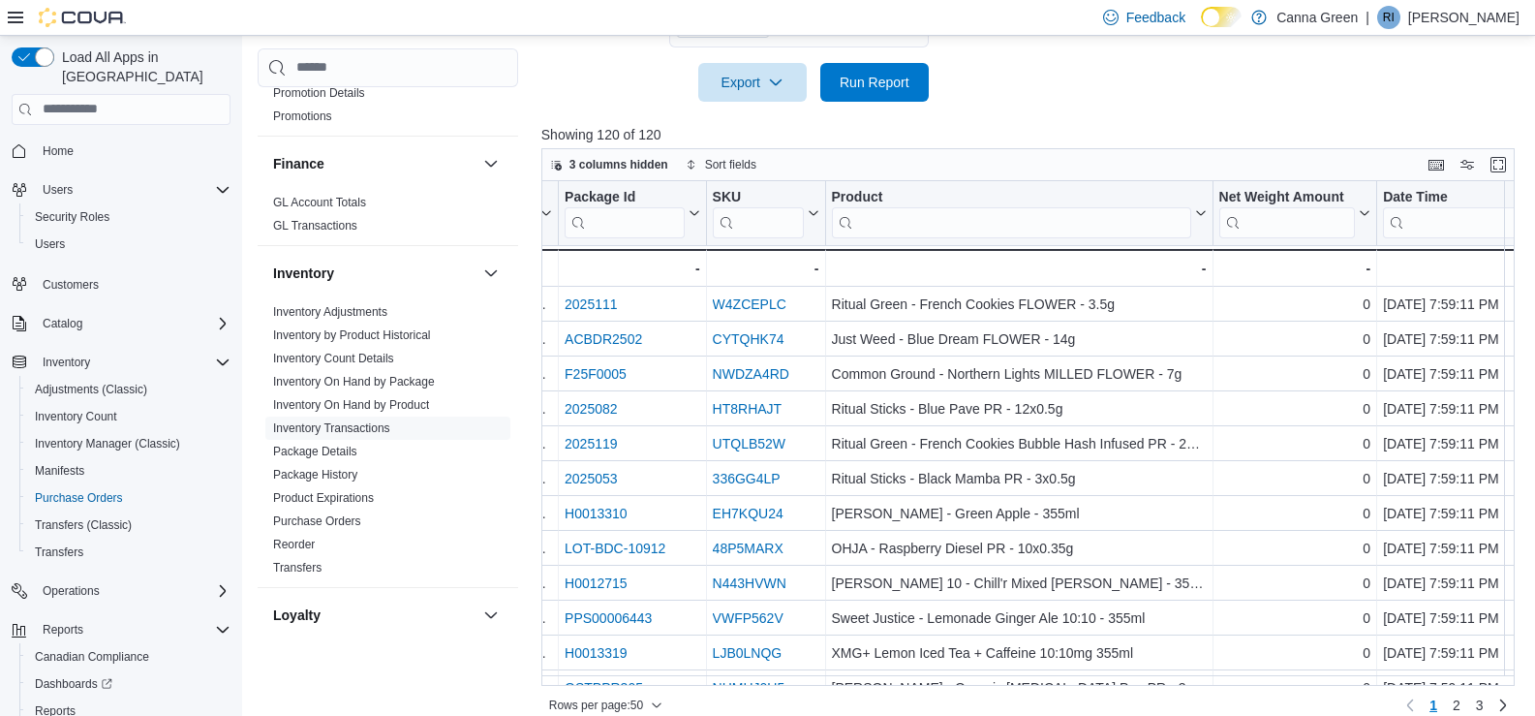
scroll to position [0, 0]
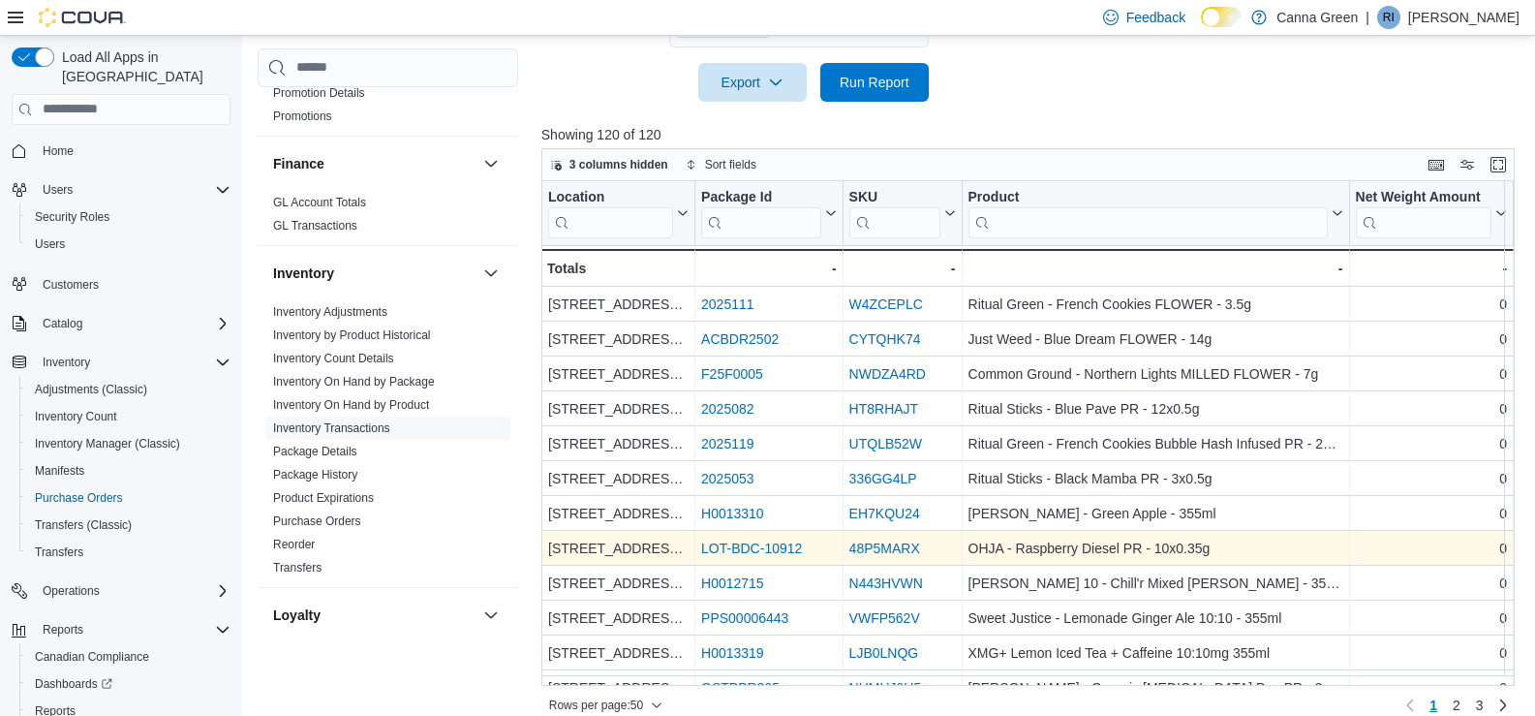
click at [757, 540] on link "LOT-BDC-10912" at bounding box center [751, 547] width 101 height 15
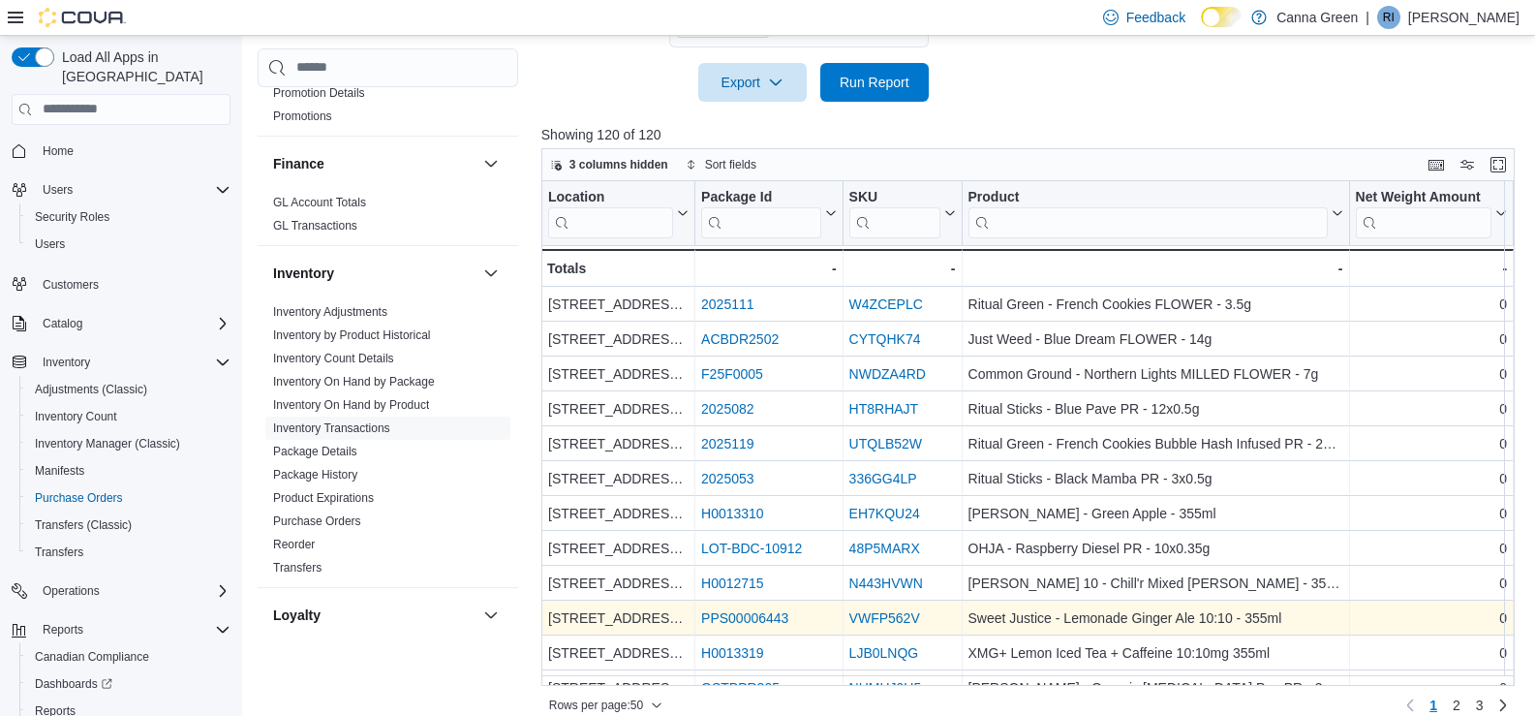
click at [889, 610] on link "VWFP562V" at bounding box center [883, 617] width 71 height 15
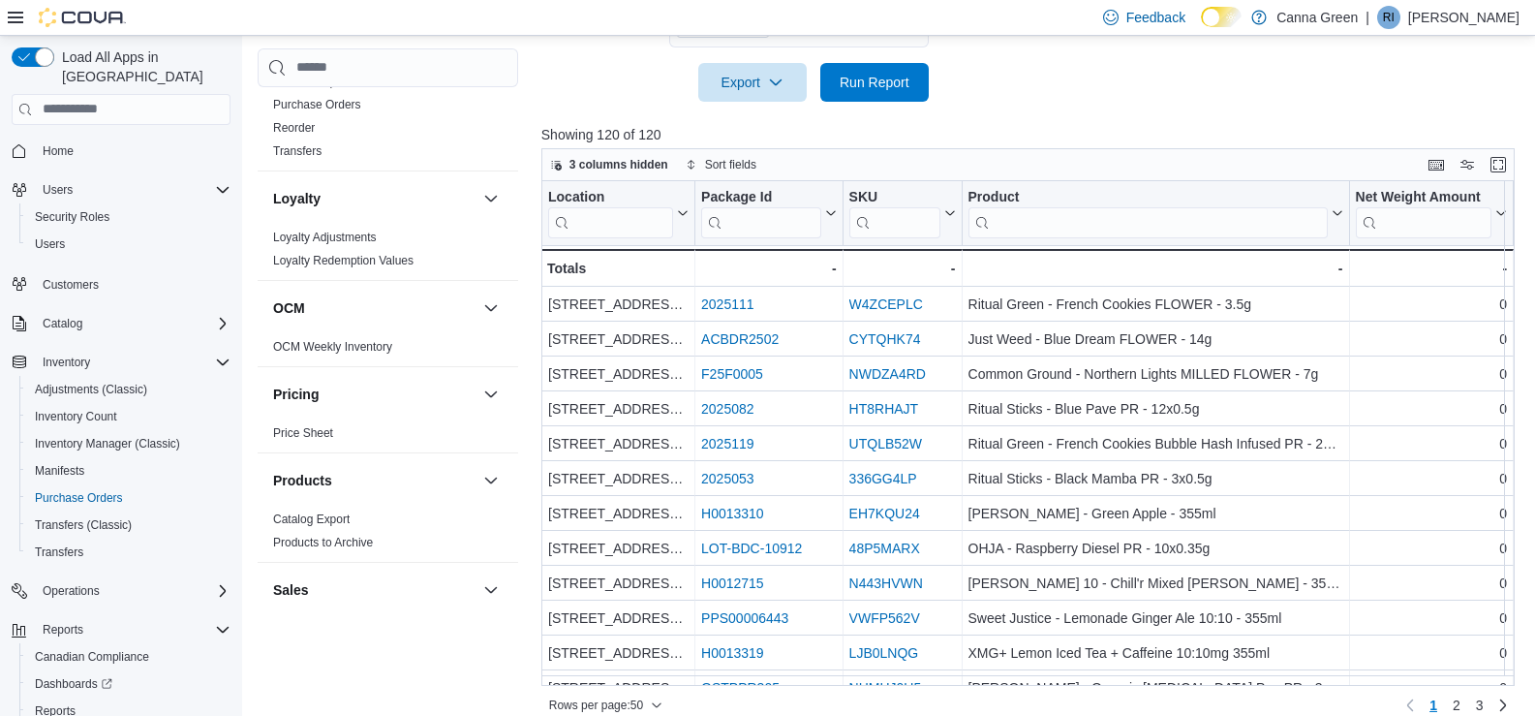
scroll to position [1123, 0]
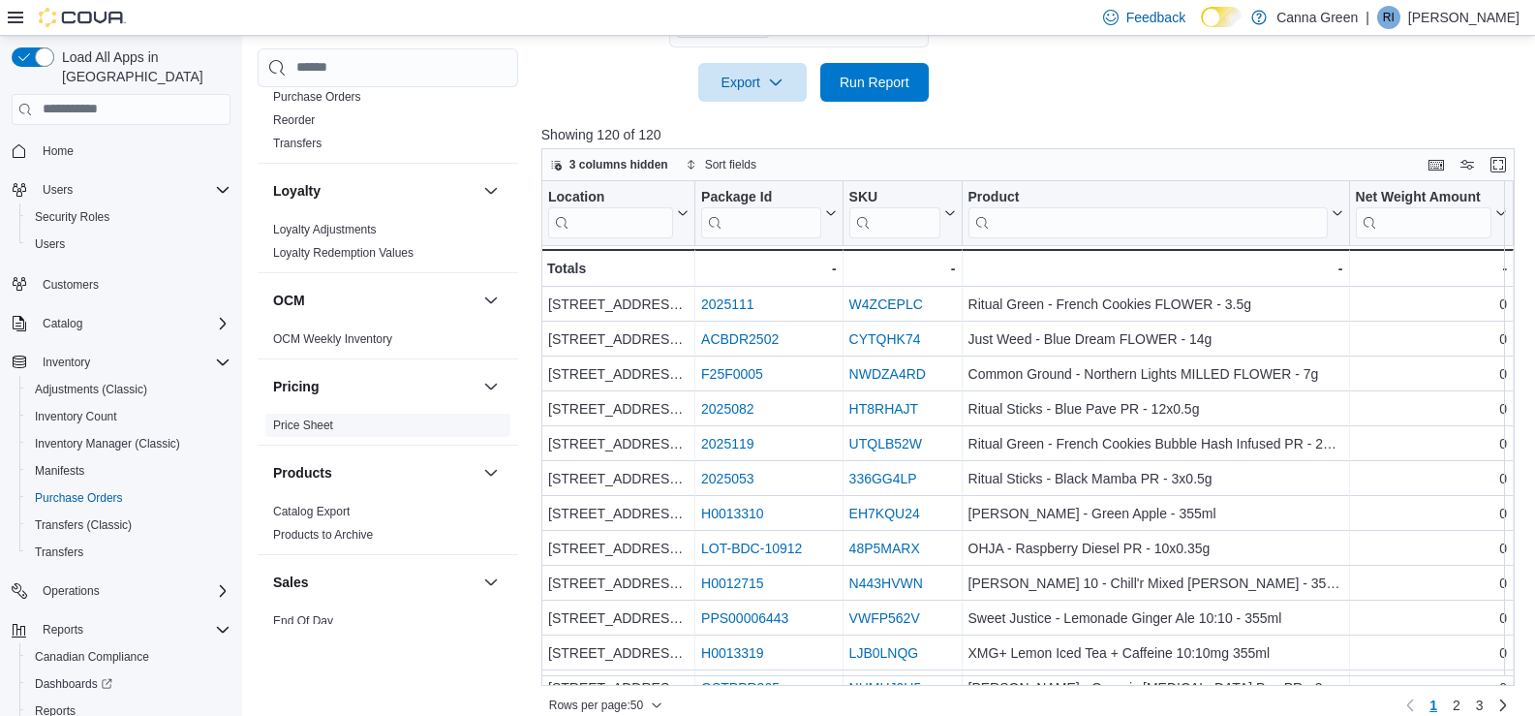
click at [302, 418] on link "Price Sheet" at bounding box center [303, 425] width 60 height 14
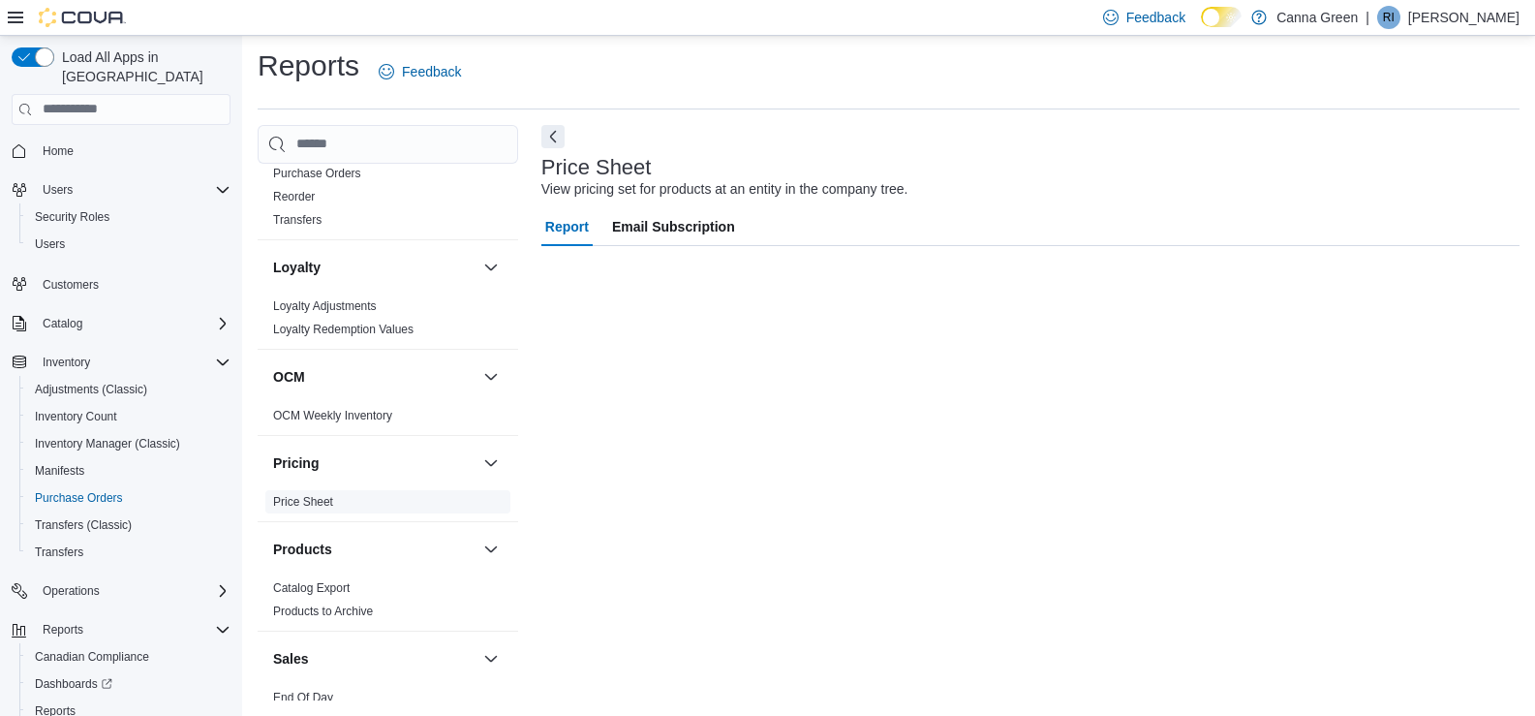
scroll to position [5, 0]
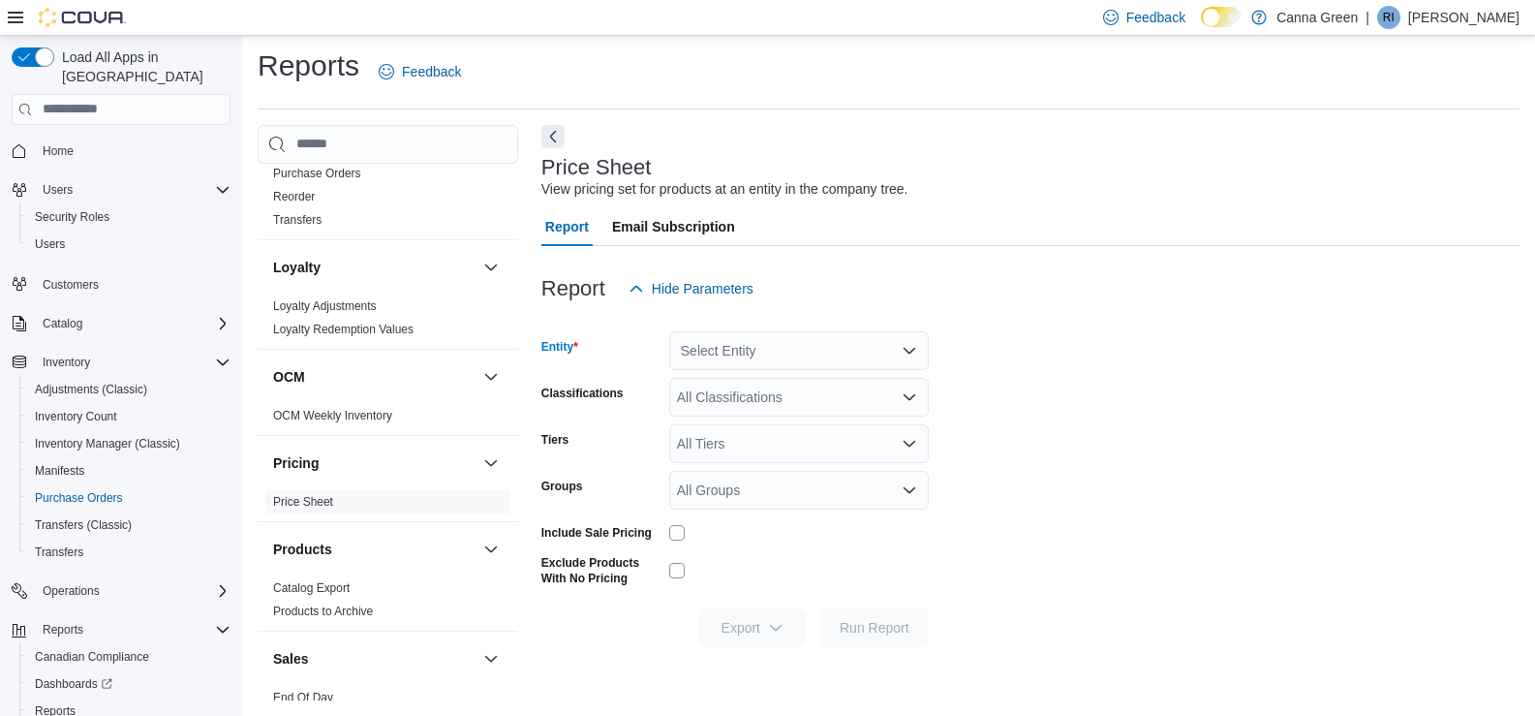
click at [802, 347] on div "Select Entity" at bounding box center [799, 350] width 260 height 39
click at [804, 413] on span "2120 Albert Street" at bounding box center [857, 411] width 246 height 19
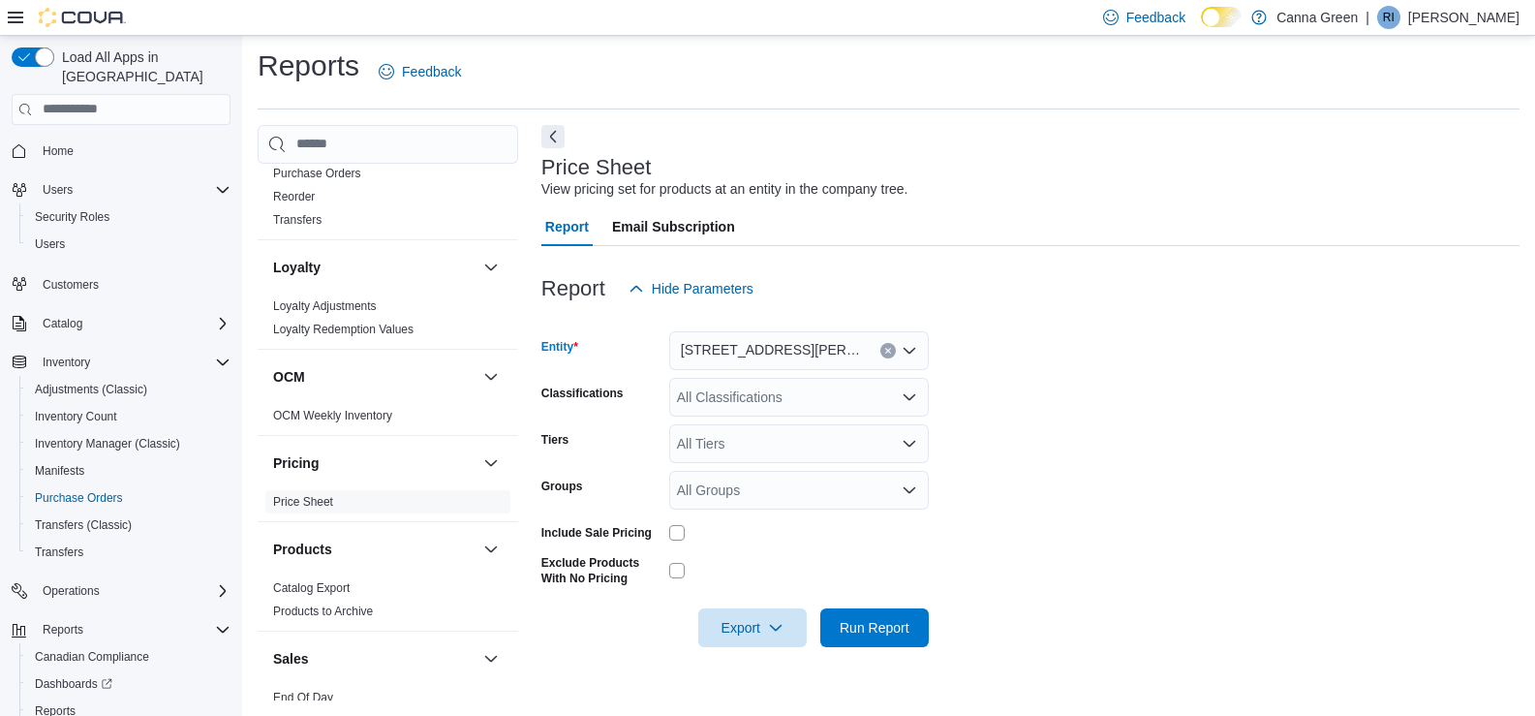
click at [1141, 349] on form "Entity 2120 Albert Street Combo box. Selected. 2120 Albert Street. Press Backsp…" at bounding box center [1030, 477] width 978 height 339
click at [866, 618] on span "Run Report" at bounding box center [875, 626] width 70 height 19
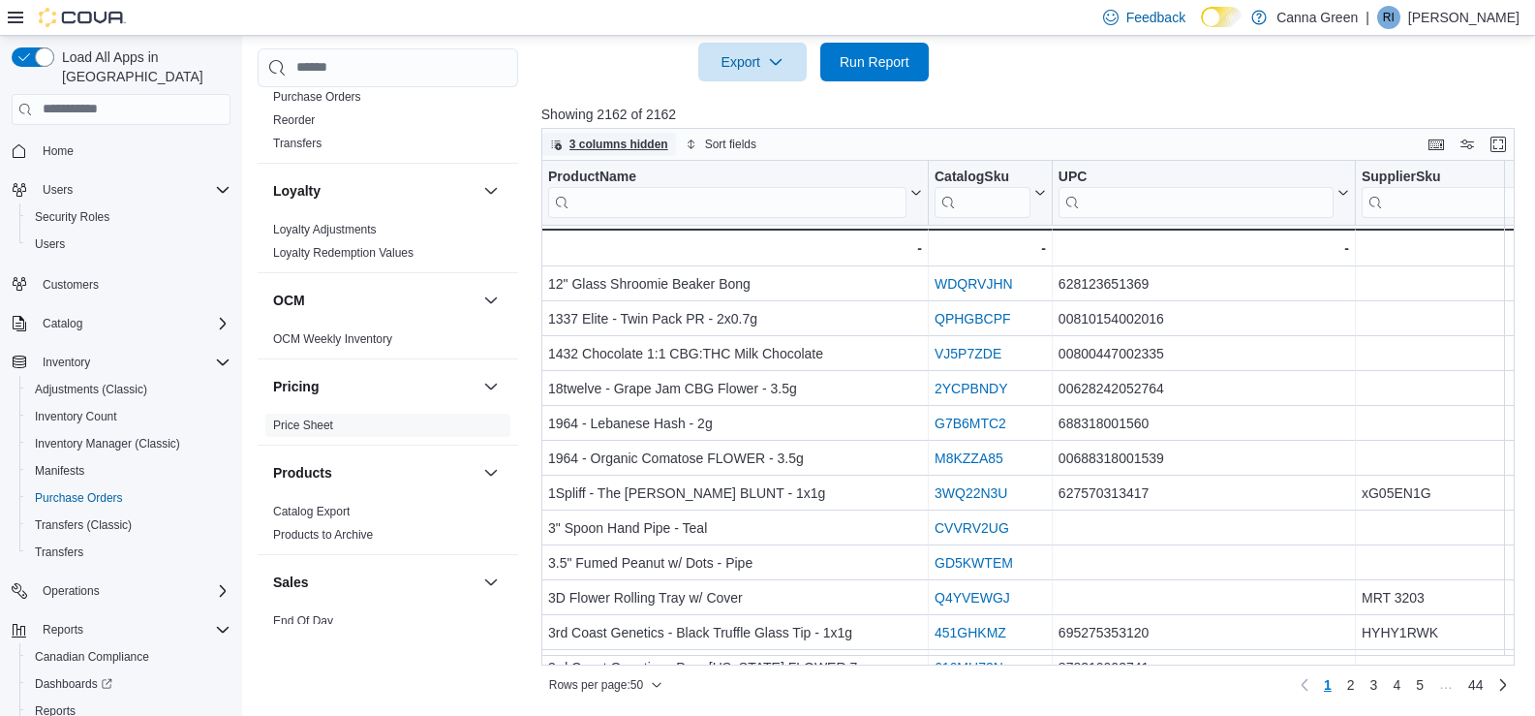
click at [559, 141] on icon "button" at bounding box center [556, 144] width 12 height 12
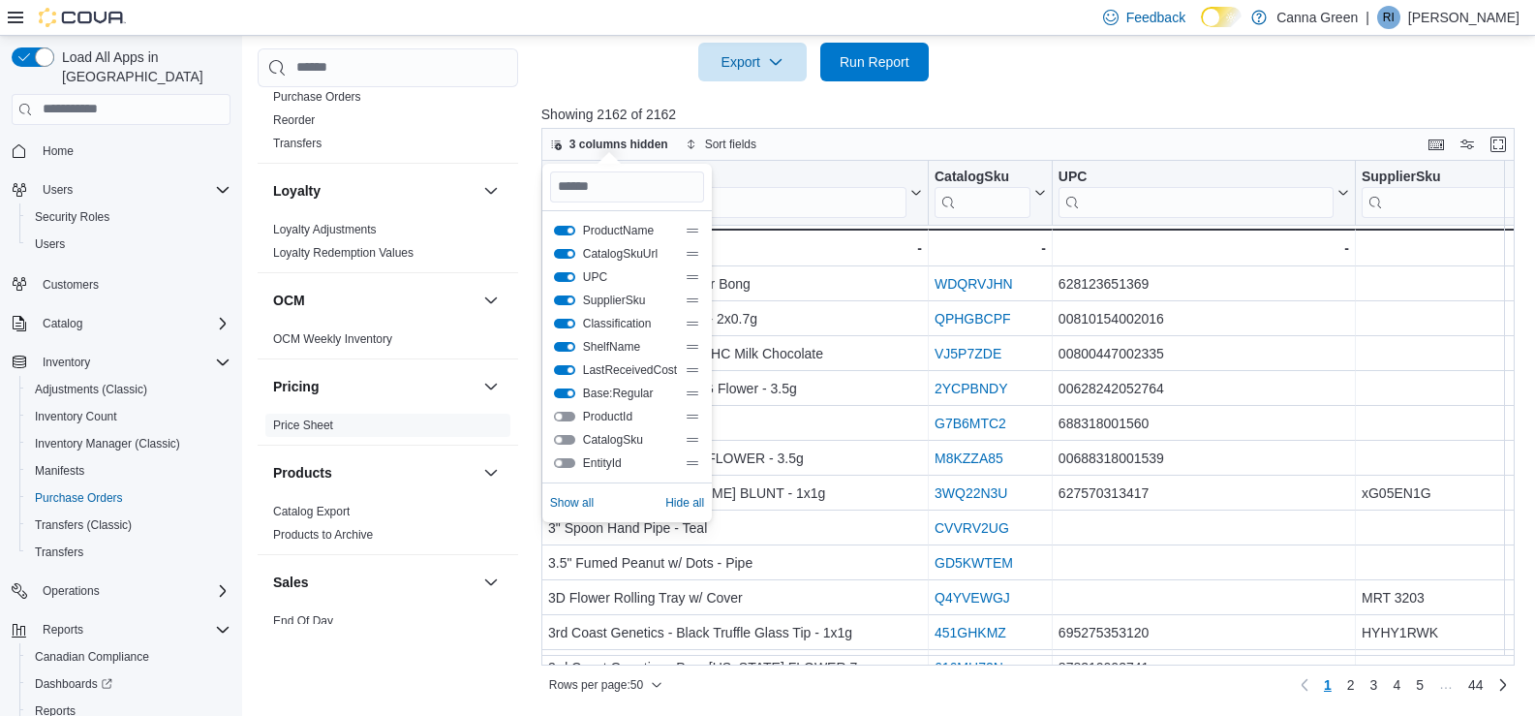
click at [567, 417] on button "ProductId" at bounding box center [564, 417] width 21 height 10
click at [567, 443] on button "CatalogSku" at bounding box center [564, 440] width 21 height 10
click at [567, 464] on button "EntityId" at bounding box center [564, 463] width 21 height 10
click at [574, 499] on span "Show all" at bounding box center [572, 502] width 44 height 15
click at [726, 673] on div "Rows per page : 50 Page 1 of 44 1 2 3 4 5 … 44" at bounding box center [1027, 684] width 973 height 31
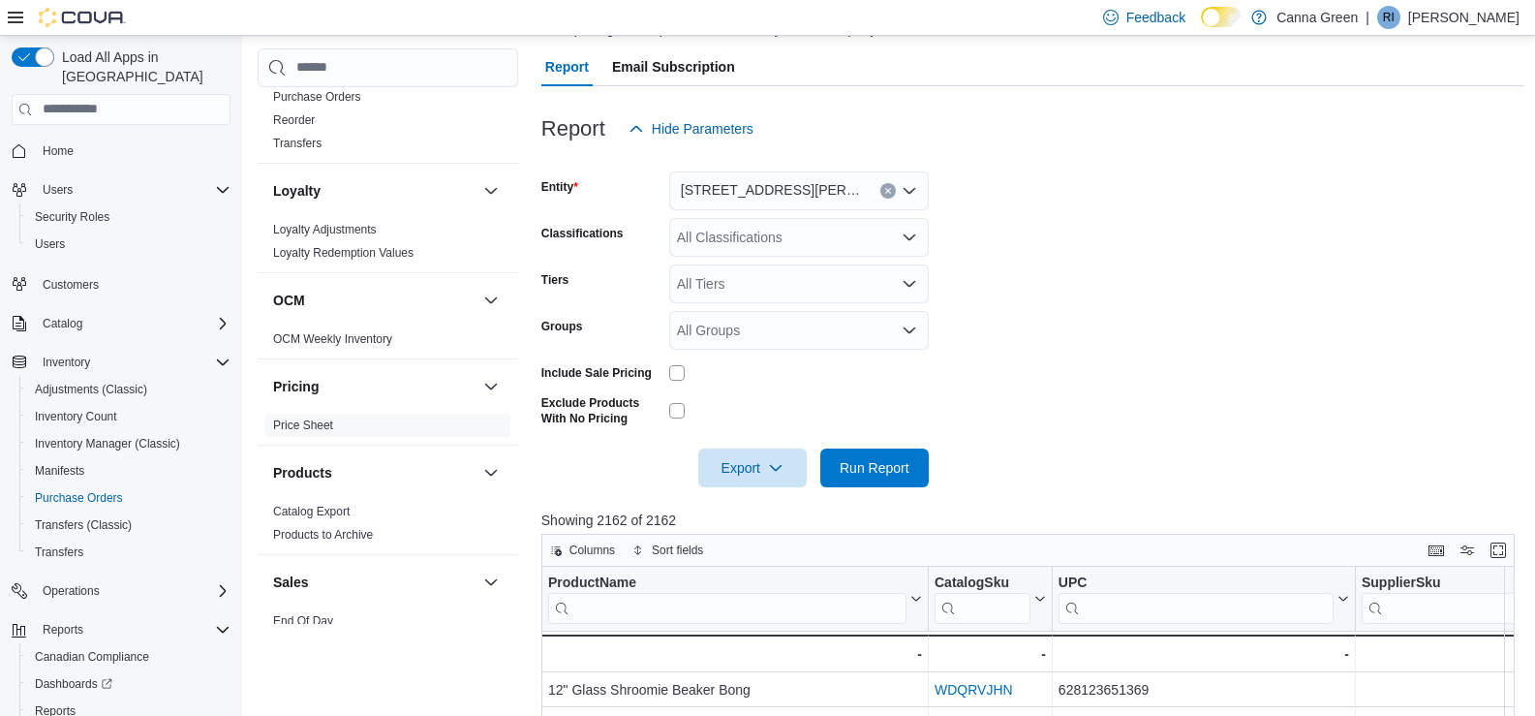
scroll to position [163, 0]
drag, startPoint x: 888, startPoint y: 483, endPoint x: 898, endPoint y: 470, distance: 16.7
click at [885, 479] on span "Run Report" at bounding box center [874, 468] width 85 height 39
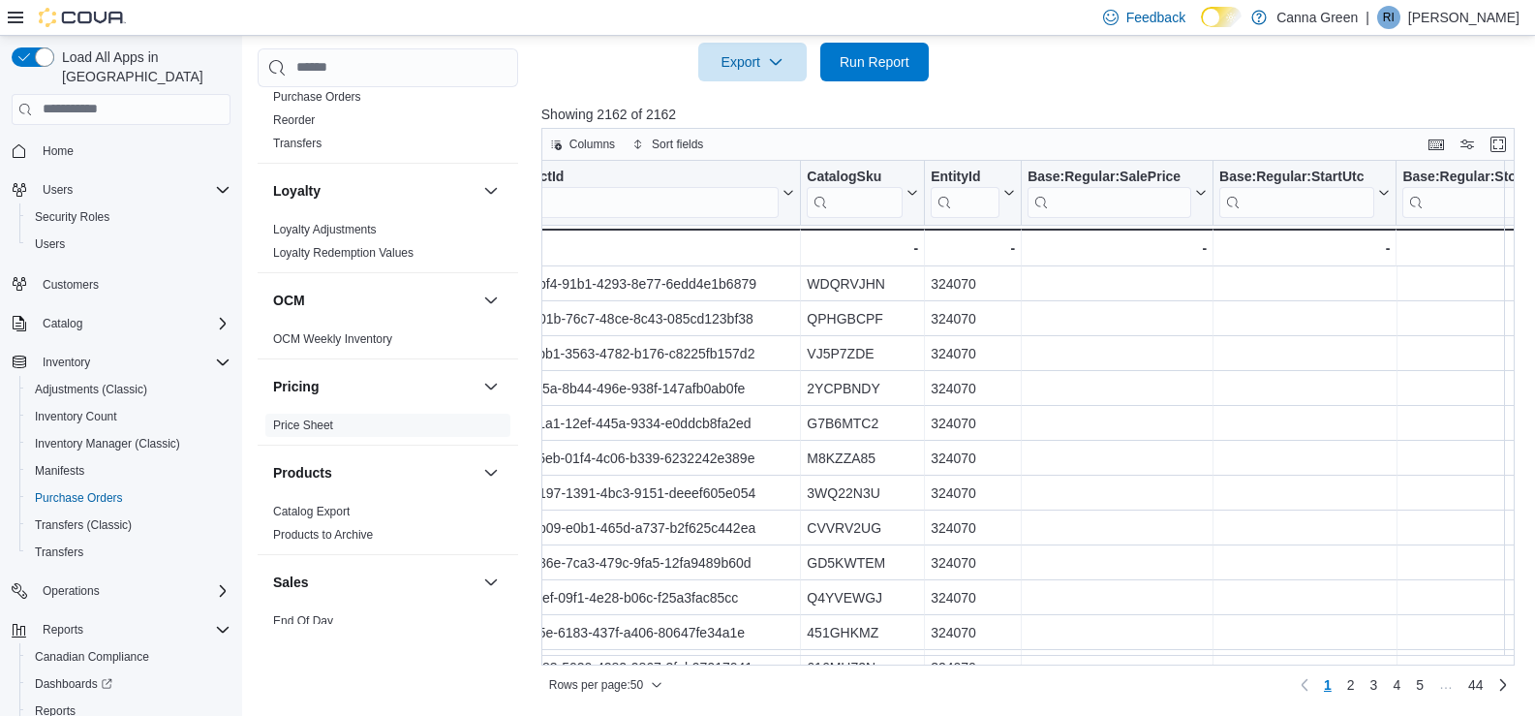
scroll to position [0, 1756]
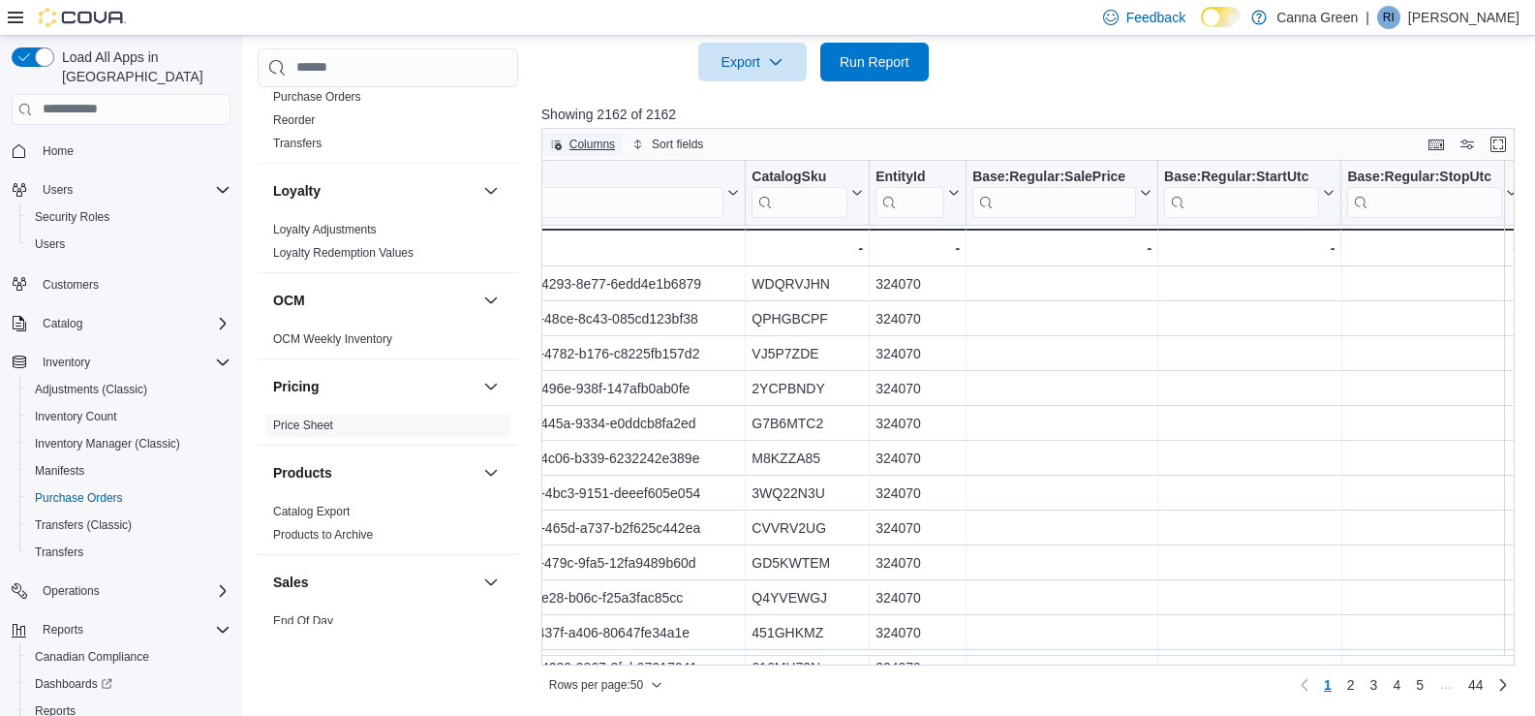
click at [569, 143] on span "Columns" at bounding box center [592, 144] width 46 height 15
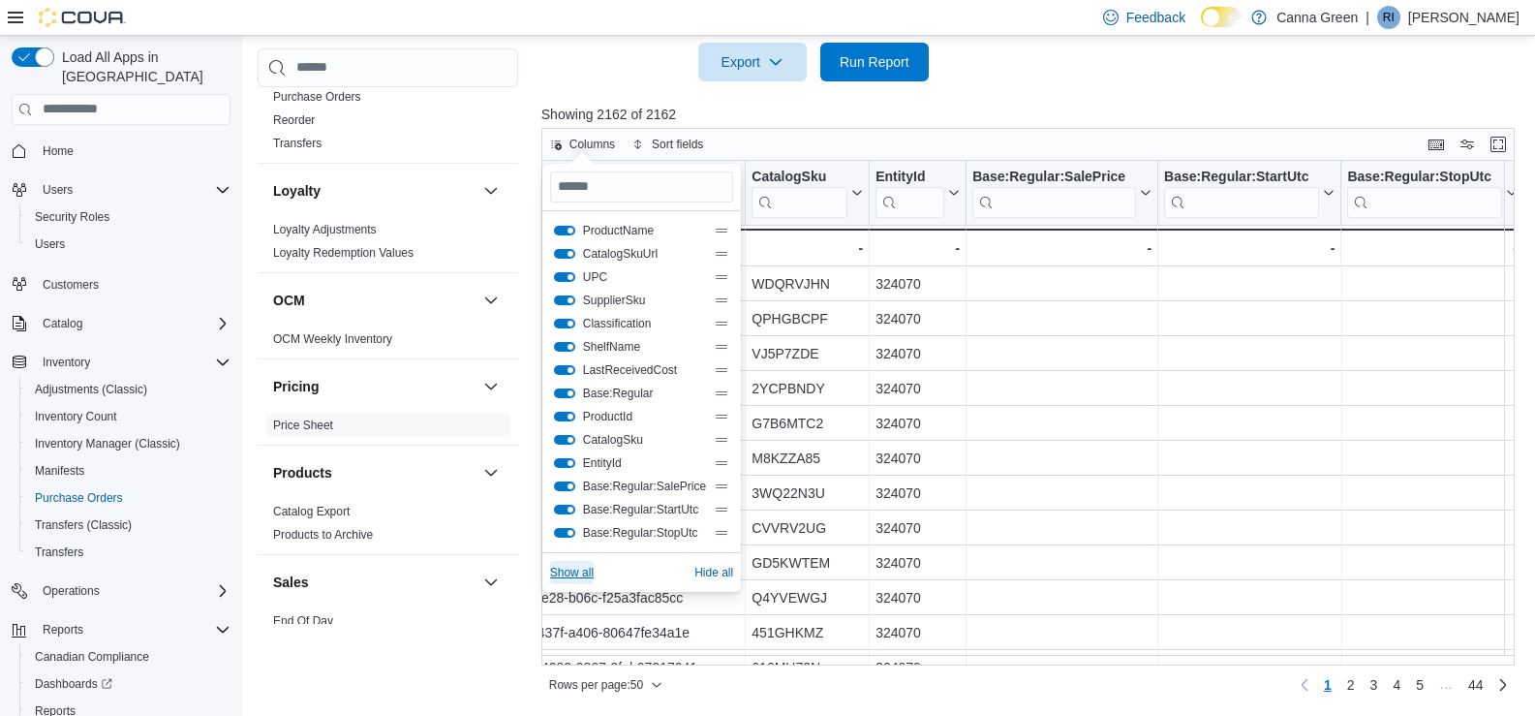
click at [586, 570] on span "Show all" at bounding box center [572, 572] width 44 height 15
click at [1088, 124] on div at bounding box center [1032, 126] width 983 height 4
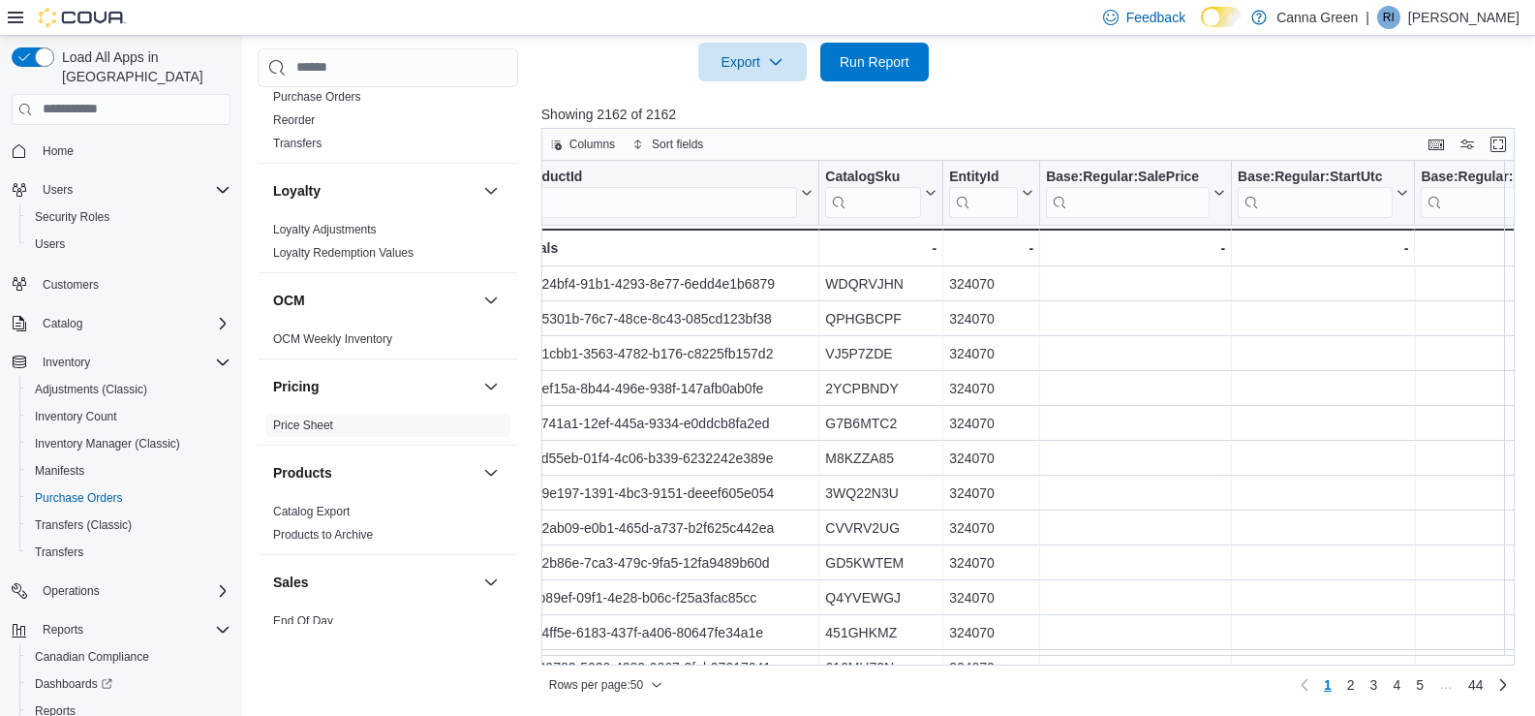
scroll to position [0, 1670]
click at [1114, 166] on div "Base:Regular:SalePrice Click to view column header actions" at bounding box center [1139, 193] width 192 height 65
click at [1148, 186] on div "Base:Regular:SalePrice" at bounding box center [1131, 193] width 164 height 49
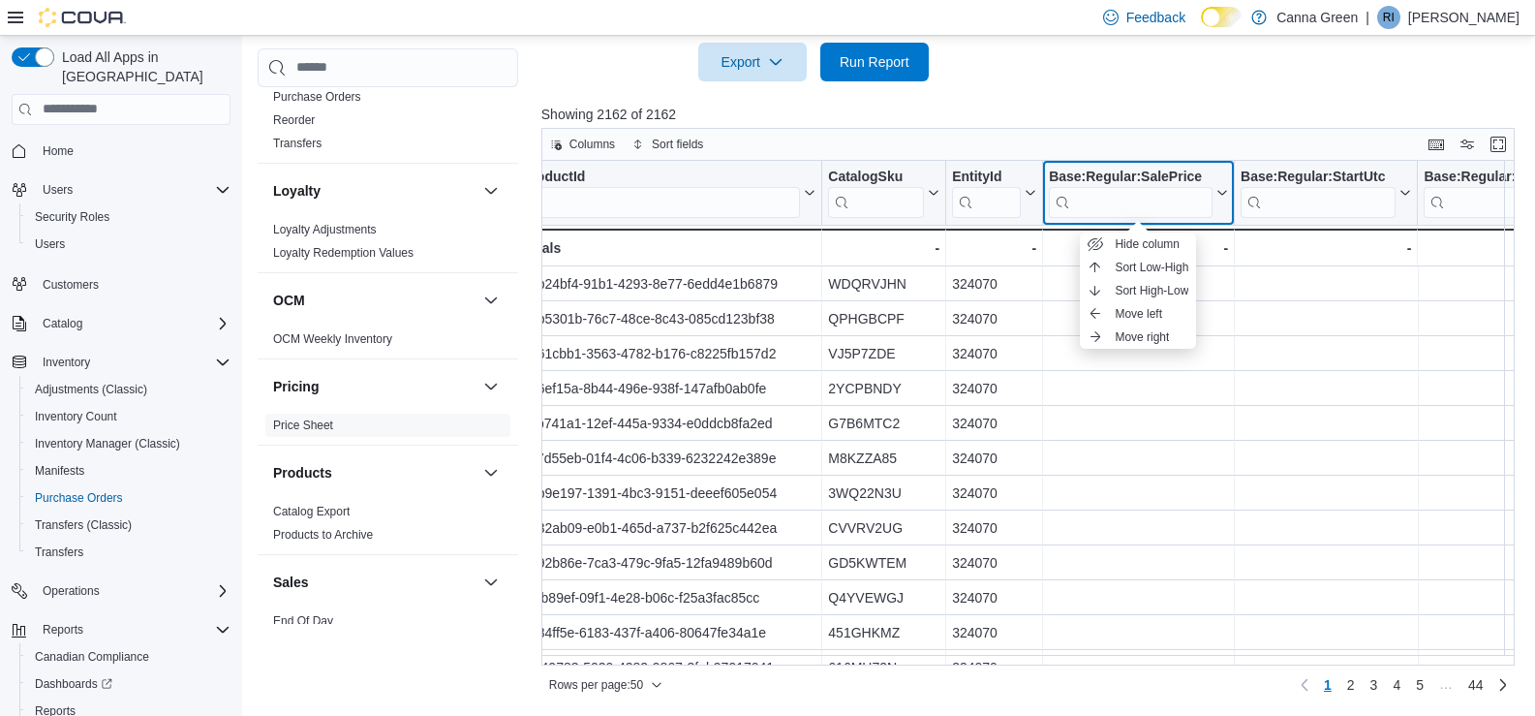
click at [1138, 172] on div "Base:Regular:SalePrice" at bounding box center [1131, 178] width 164 height 18
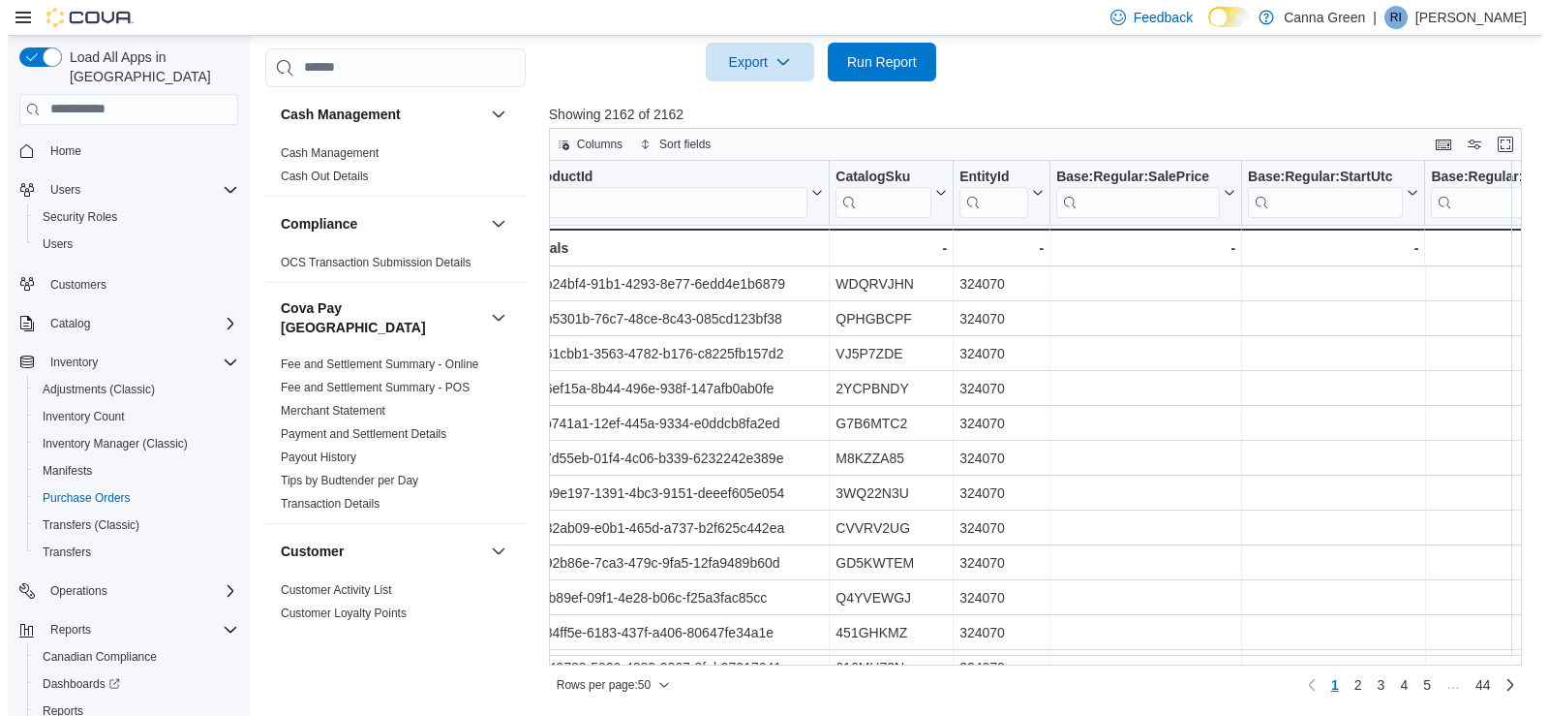
scroll to position [0, 0]
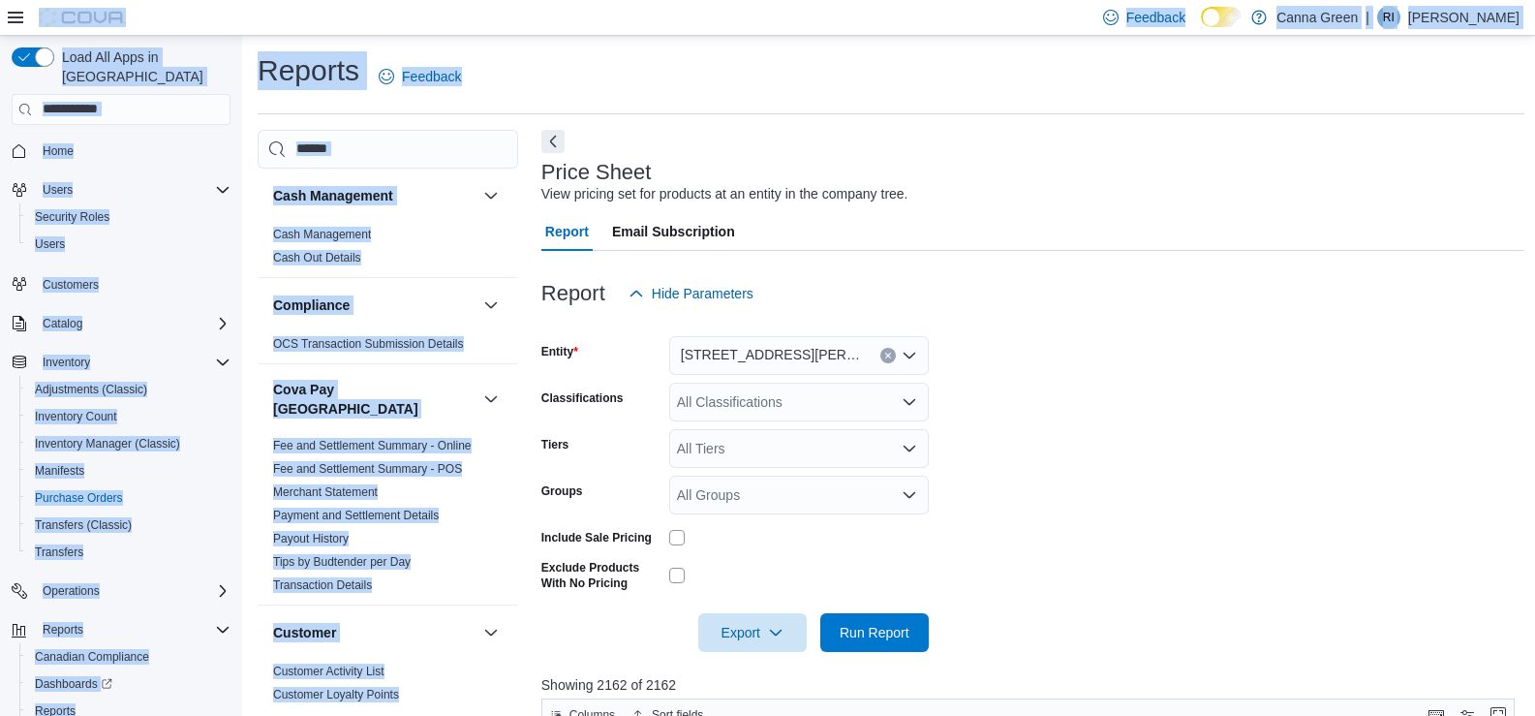
drag, startPoint x: 322, startPoint y: 415, endPoint x: 537, endPoint y: -104, distance: 561.8
click at [537, 0] on html "Feedback Dark Mode Canna Green | RI Raven Irwin Load All Apps in New Hub Home U…" at bounding box center [767, 358] width 1535 height 716
click at [108, 436] on span "Inventory Manager (Classic)" at bounding box center [107, 443] width 145 height 15
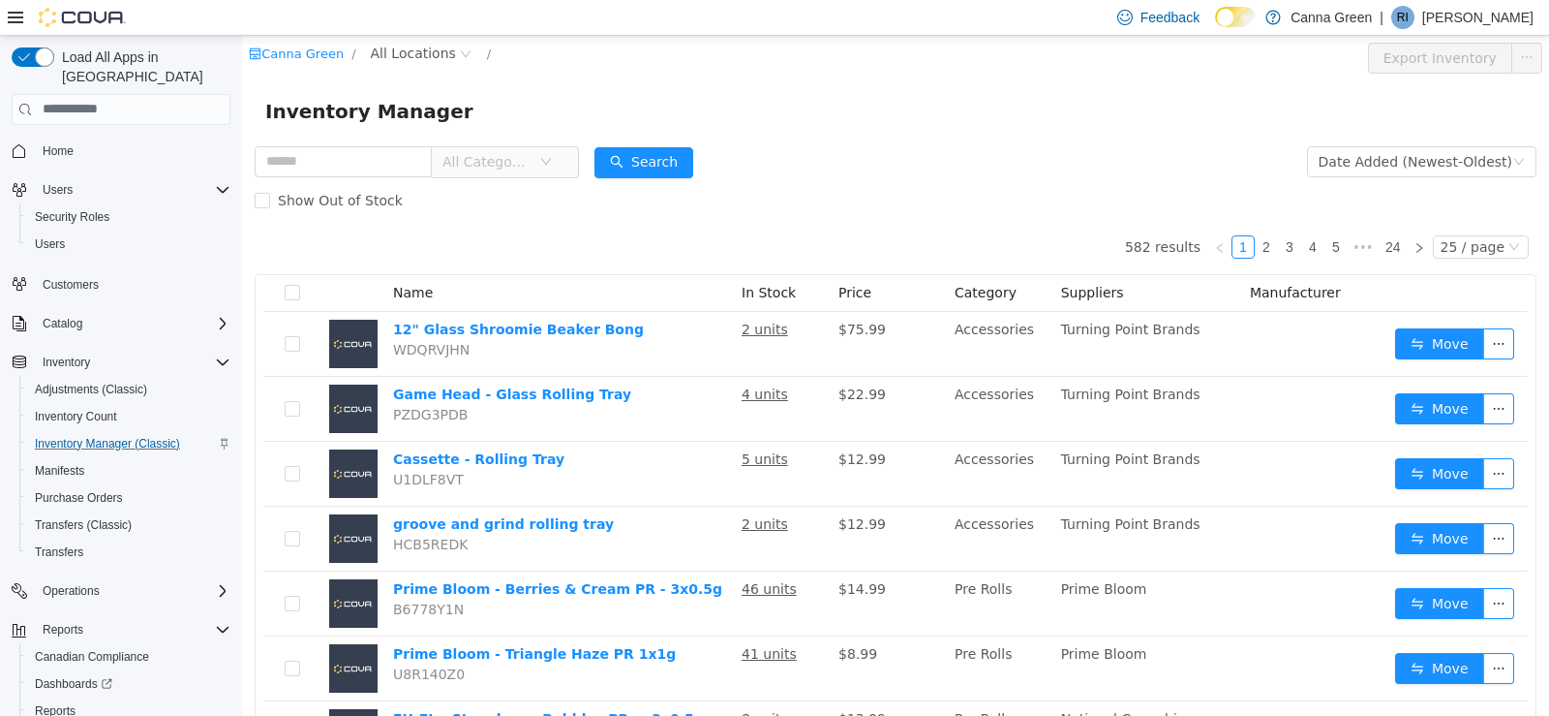
drag, startPoint x: 354, startPoint y: 161, endPoint x: 335, endPoint y: 143, distance: 26.1
click at [342, 149] on input "text" at bounding box center [343, 160] width 177 height 31
type input "*********"
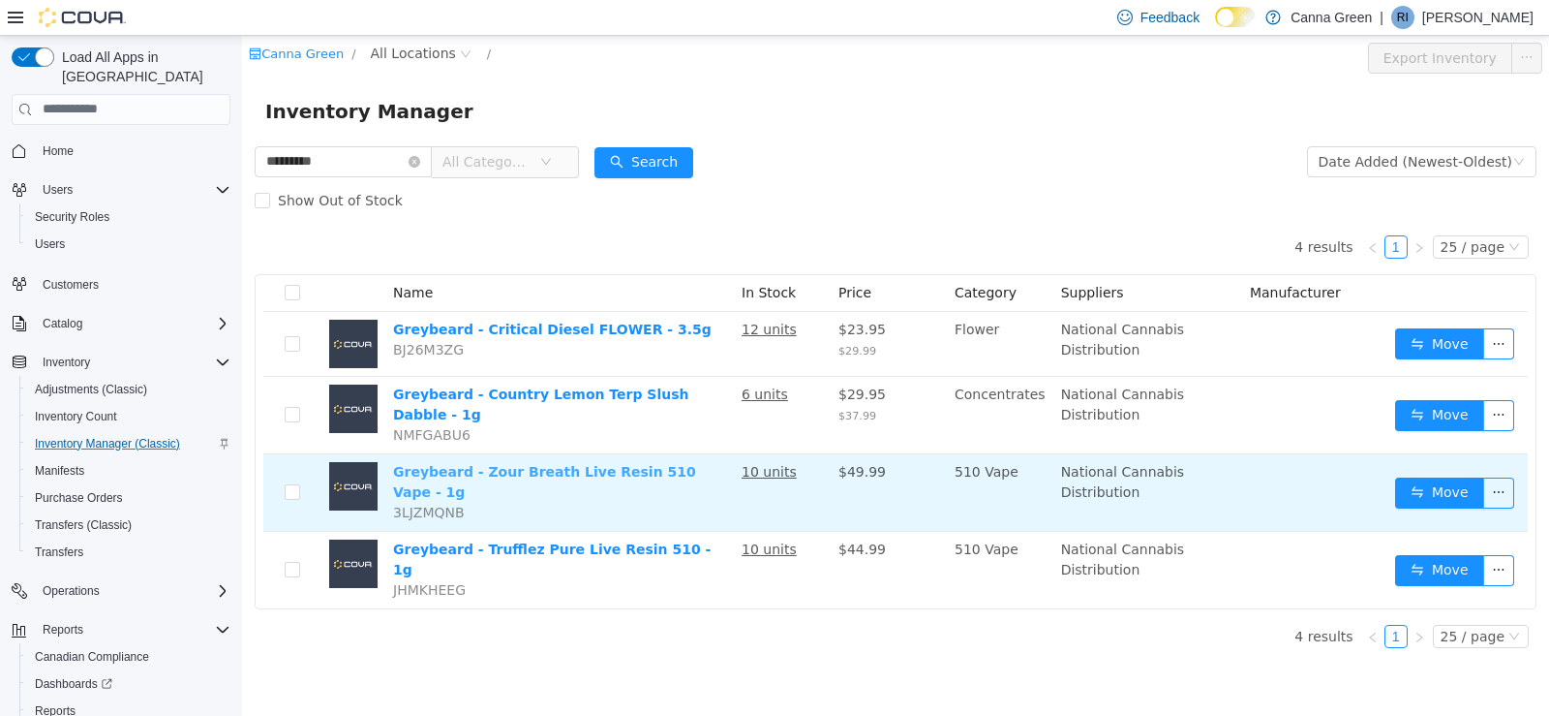
click at [564, 463] on link "Greybeard - Zour Breath Live Resin 510 Vape - 1g" at bounding box center [544, 481] width 303 height 36
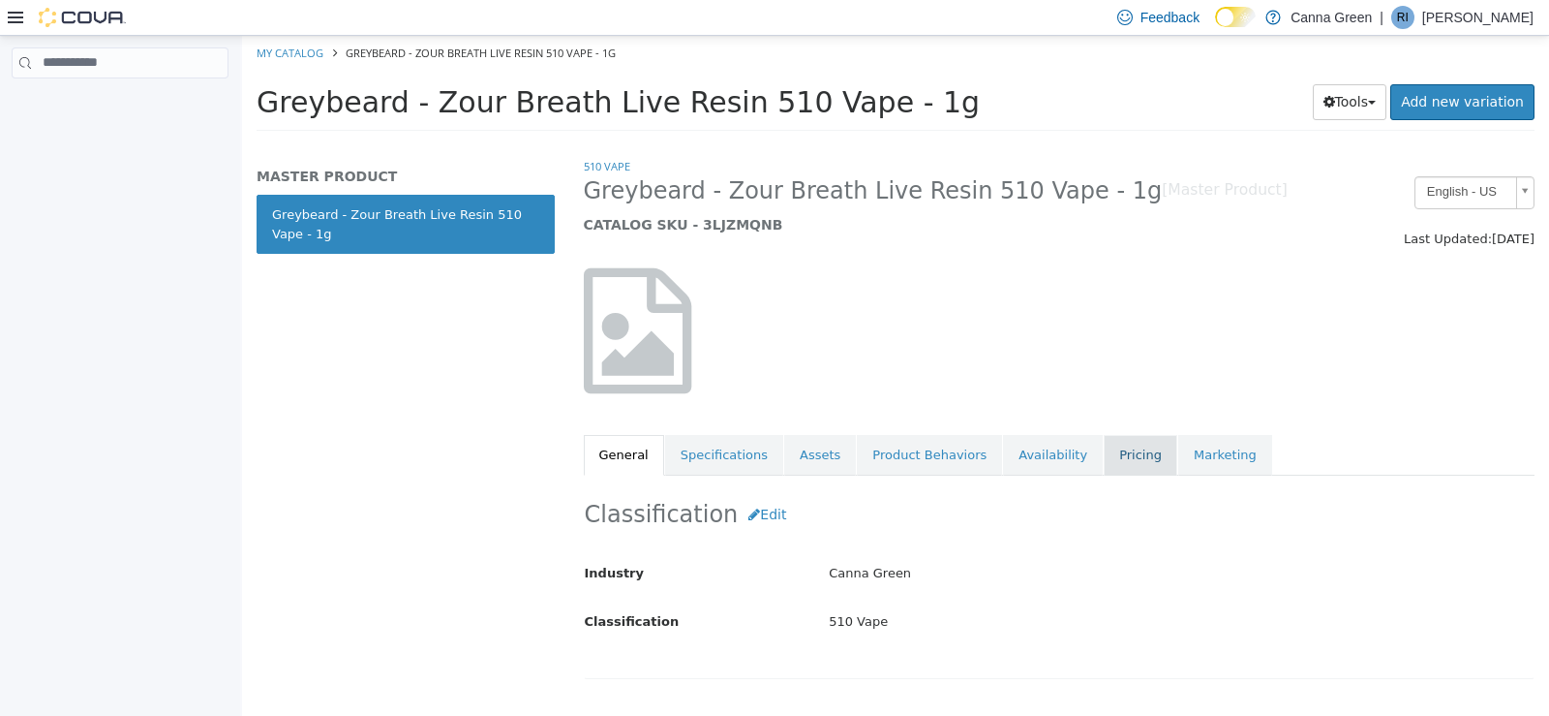
click at [1104, 450] on link "Pricing" at bounding box center [1141, 454] width 74 height 41
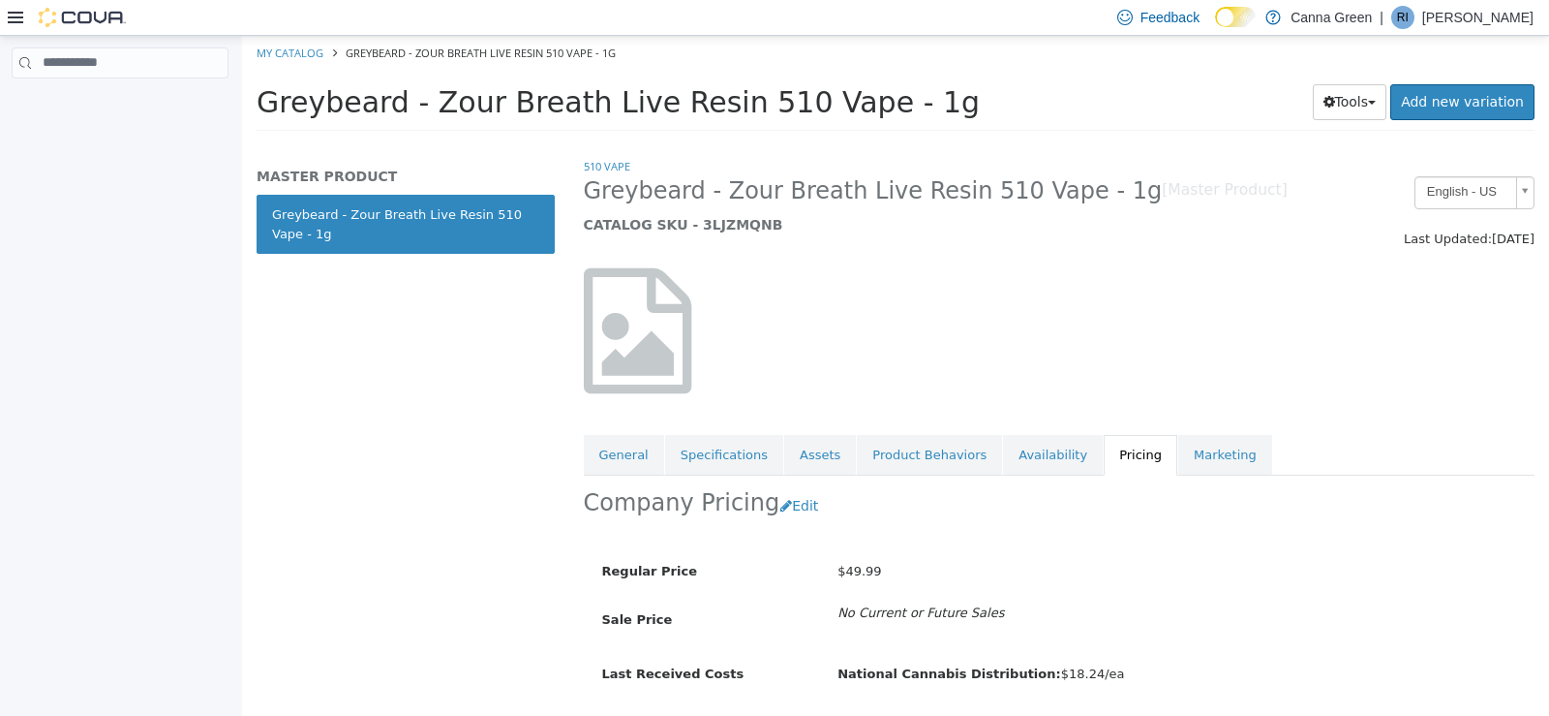
click at [1188, 379] on div at bounding box center [1059, 330] width 981 height 166
